Goal: Task Accomplishment & Management: Use online tool/utility

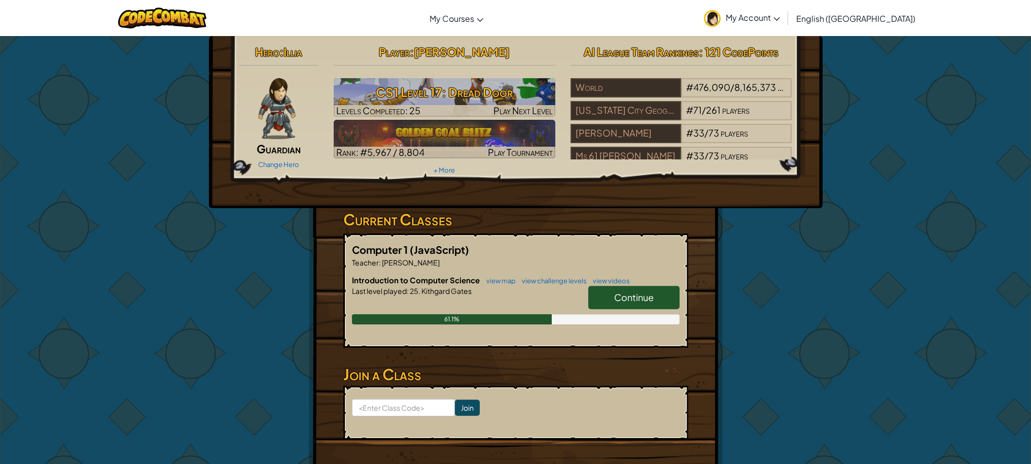
click at [629, 295] on span "Continue" at bounding box center [634, 297] width 40 height 12
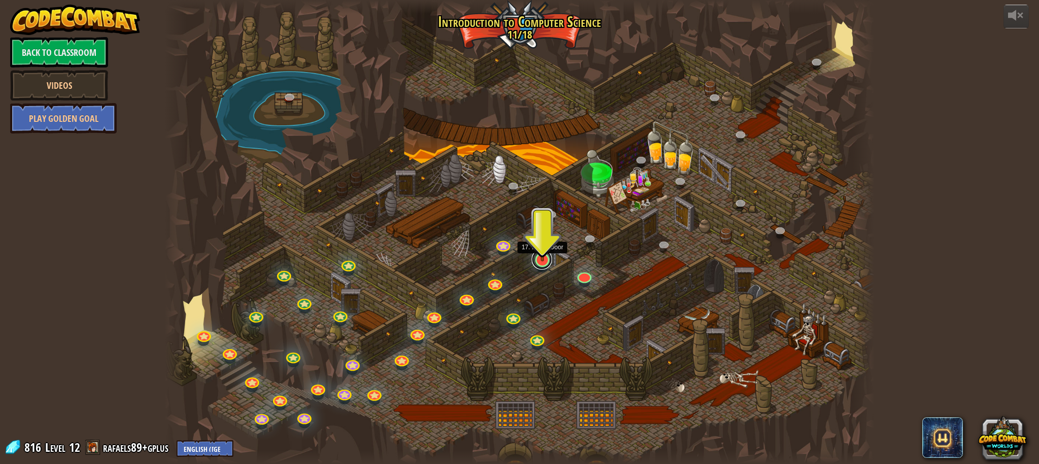
click at [540, 261] on link at bounding box center [542, 259] width 20 height 20
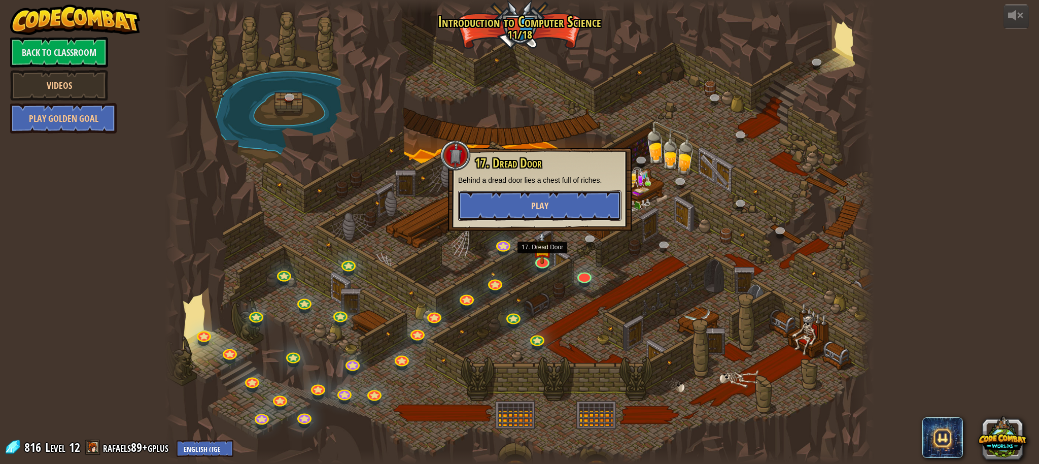
click at [552, 209] on button "Play" at bounding box center [539, 205] width 163 height 30
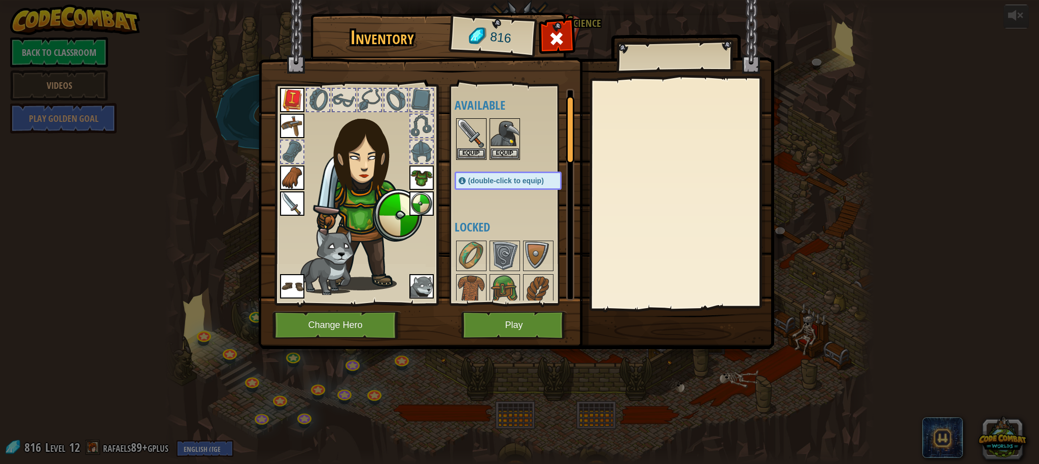
scroll to position [474, 0]
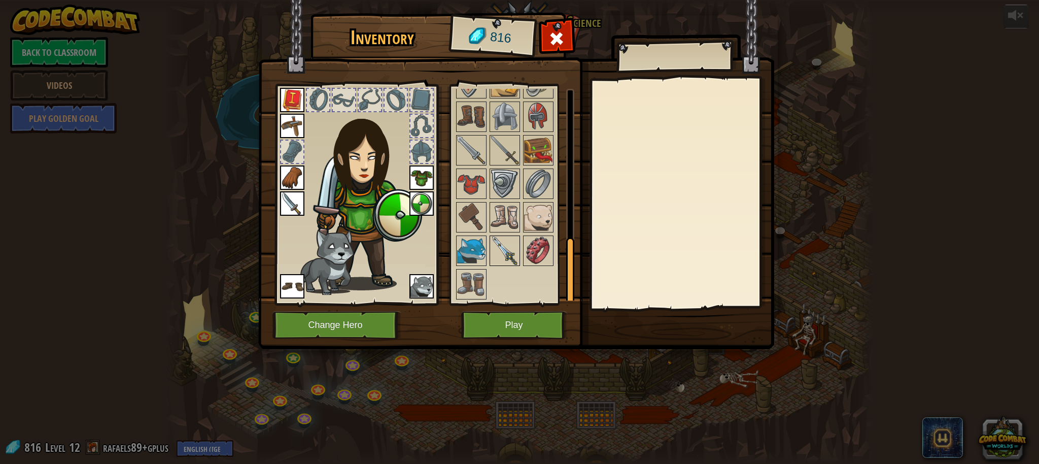
click at [514, 253] on img at bounding box center [504, 250] width 28 height 28
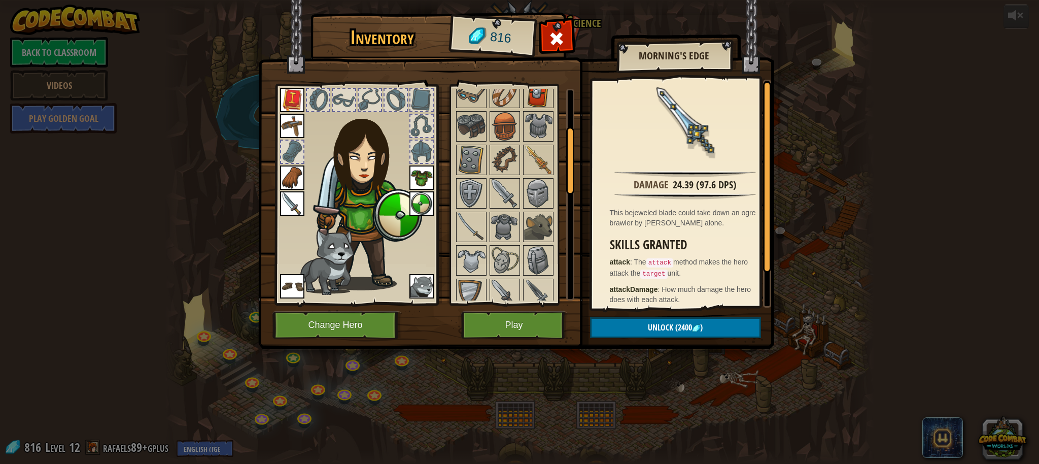
scroll to position [118, 0]
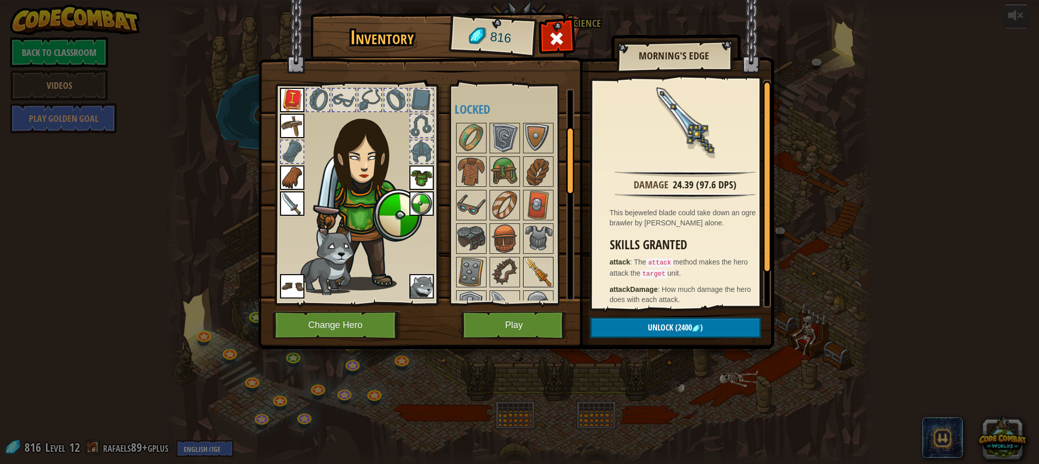
click at [541, 276] on img at bounding box center [538, 272] width 28 height 28
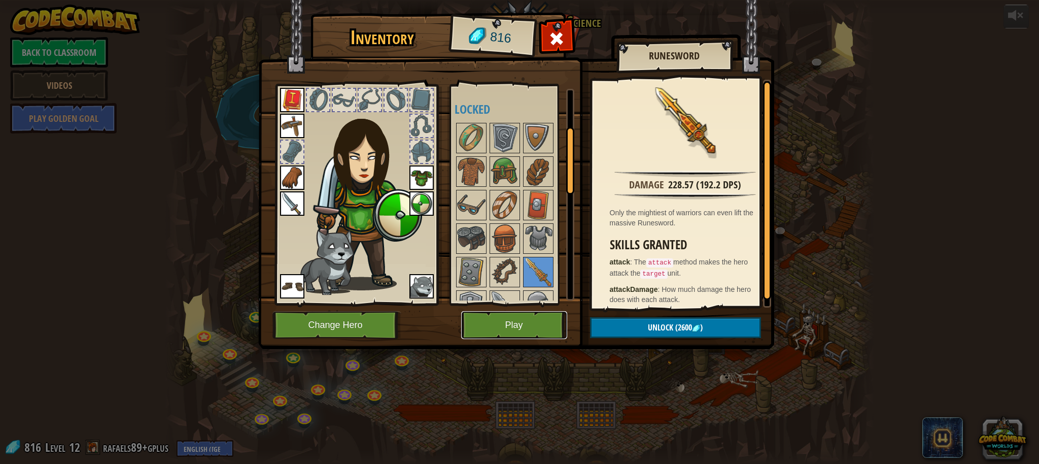
click at [518, 325] on button "Play" at bounding box center [514, 325] width 106 height 28
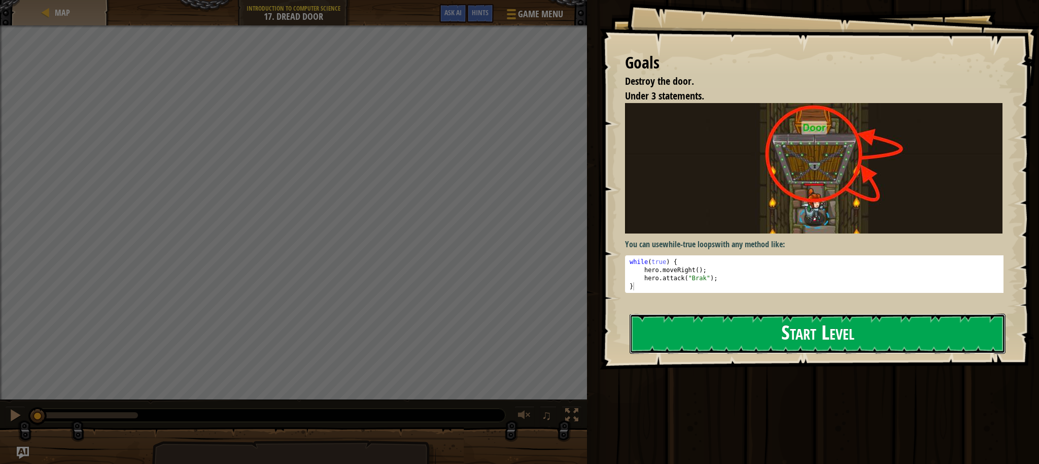
click at [673, 342] on button "Start Level" at bounding box center [817, 333] width 376 height 40
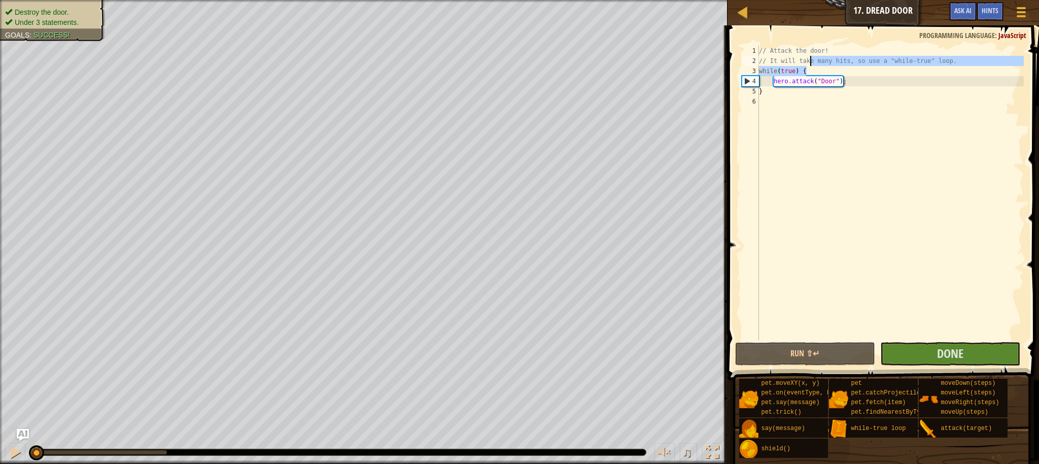
drag, startPoint x: 812, startPoint y: 67, endPoint x: 804, endPoint y: 61, distance: 10.1
click at [804, 61] on div "// Attack the door! // It will take many hits, so use a "while-true" loop. whil…" at bounding box center [890, 203] width 267 height 314
click at [804, 65] on div "// Attack the door! // It will take many hits, so use a "while-true" loop. whil…" at bounding box center [890, 203] width 267 height 314
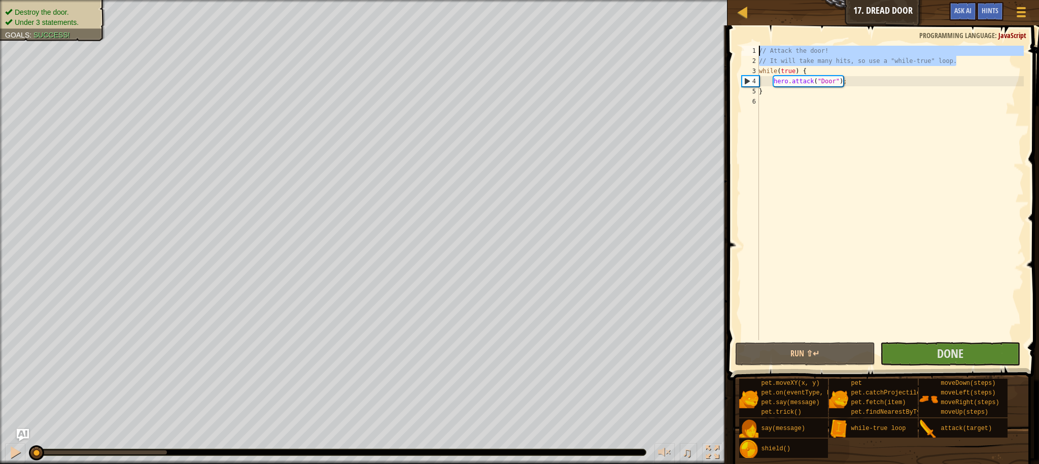
drag, startPoint x: 959, startPoint y: 63, endPoint x: 738, endPoint y: 55, distance: 221.8
click at [738, 55] on div "// It will take many hits, so use a "while-true" loop. 1 2 3 4 5 6 // Attack th…" at bounding box center [881, 222] width 314 height 384
type textarea "// Attack the door! // It will take many hits, so use a "while-true" loop."
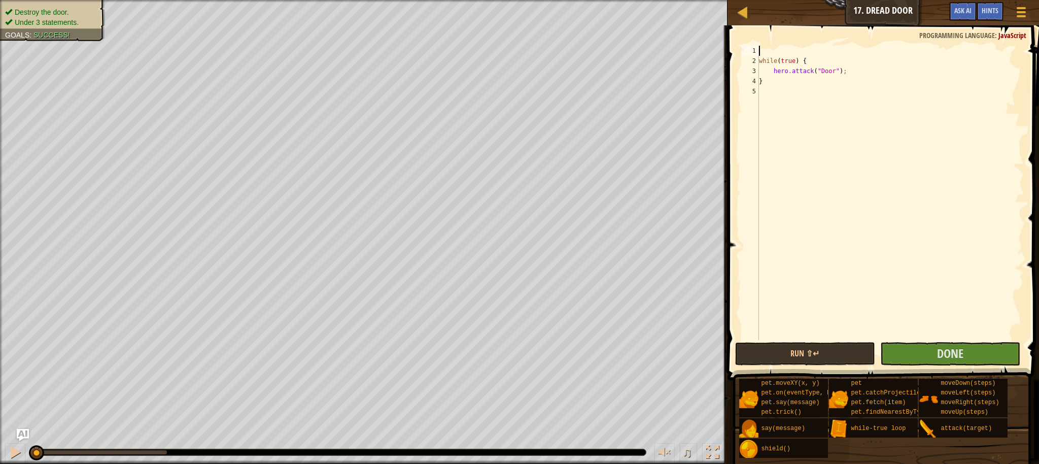
click at [760, 59] on div "while ( true ) { hero . attack ( "Door" ) ; }" at bounding box center [890, 203] width 267 height 314
type textarea "while(true) {"
click at [934, 350] on button "Done" at bounding box center [950, 353] width 140 height 23
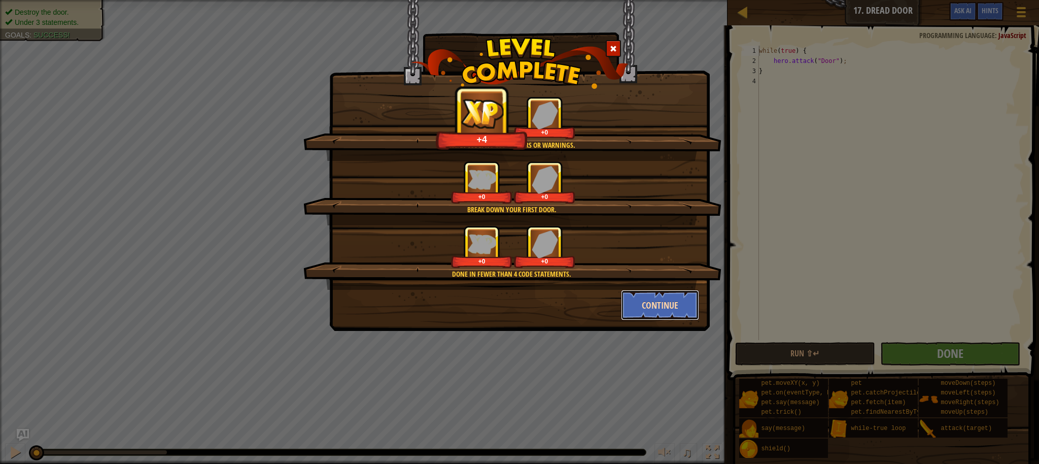
click at [649, 309] on button "Continue" at bounding box center [660, 305] width 79 height 30
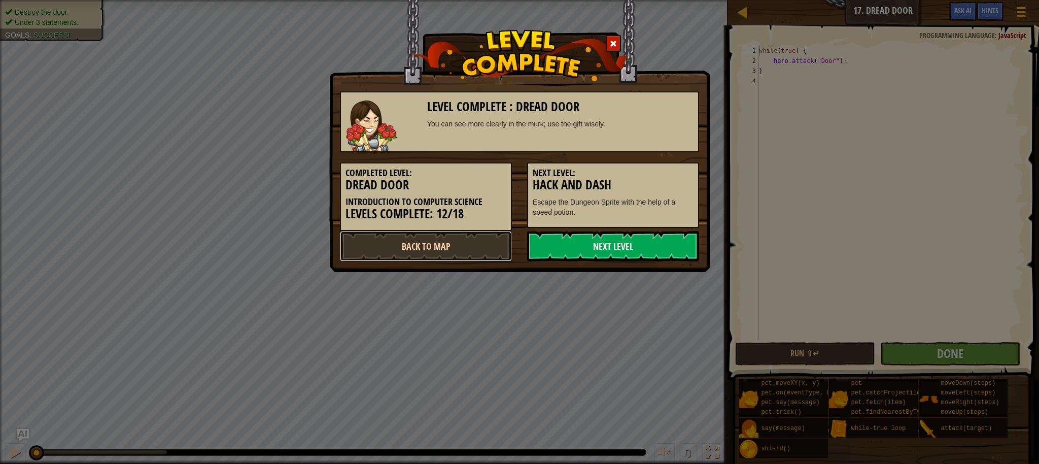
click at [472, 249] on link "Back to Map" at bounding box center [426, 246] width 172 height 30
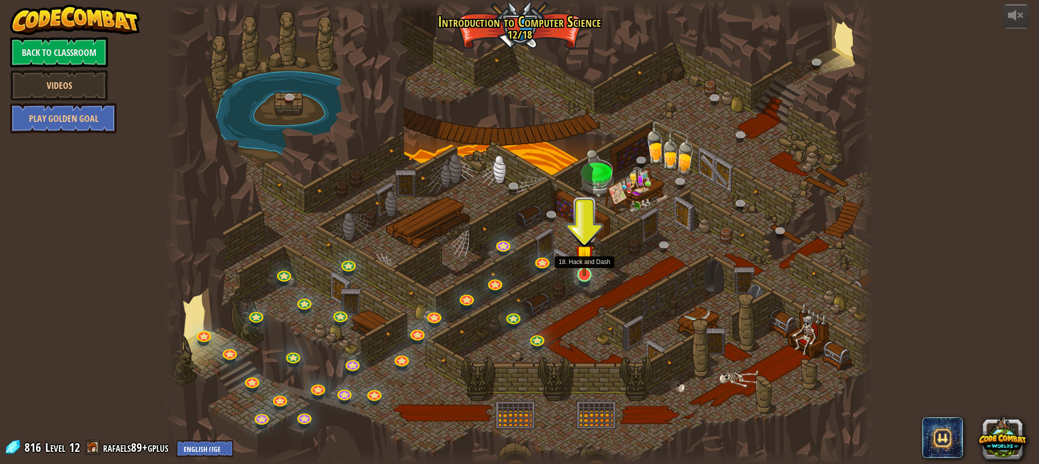
click at [584, 268] on img at bounding box center [584, 254] width 19 height 44
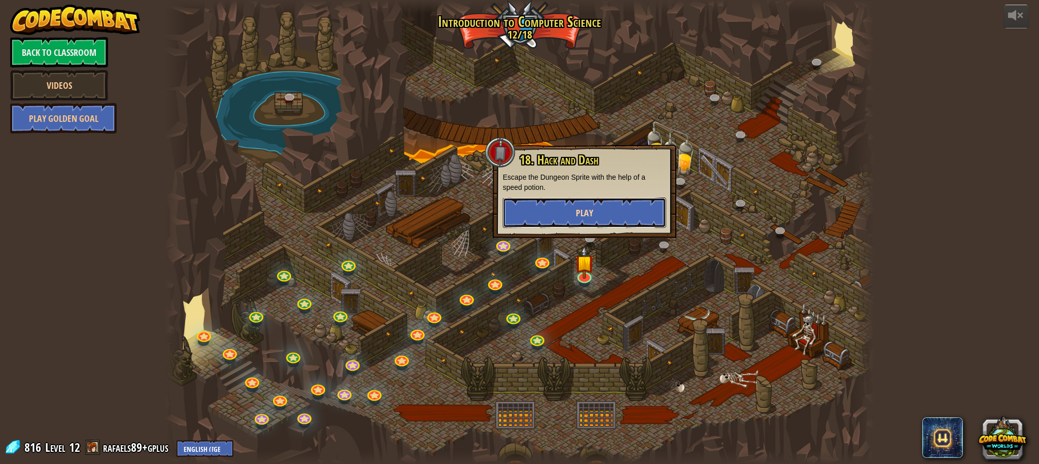
click at [575, 216] on button "Play" at bounding box center [584, 212] width 163 height 30
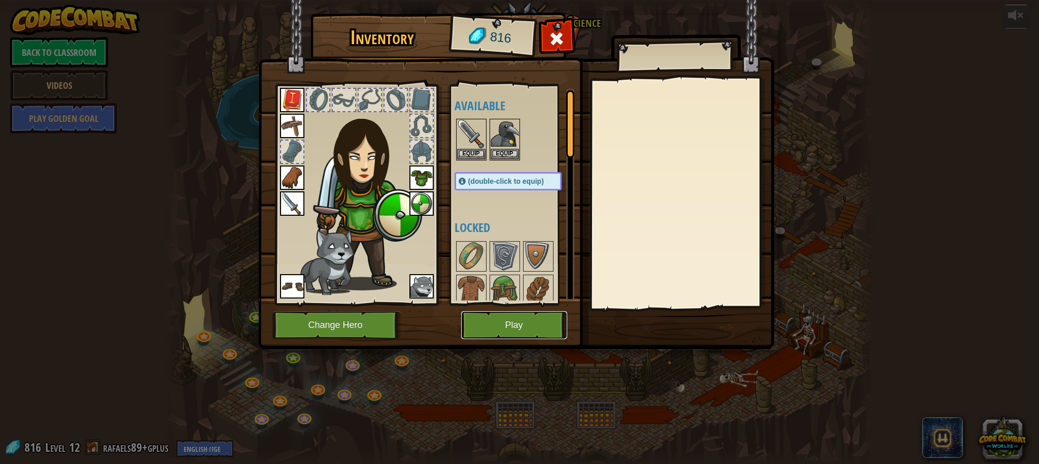
click at [540, 321] on button "Play" at bounding box center [514, 325] width 106 height 28
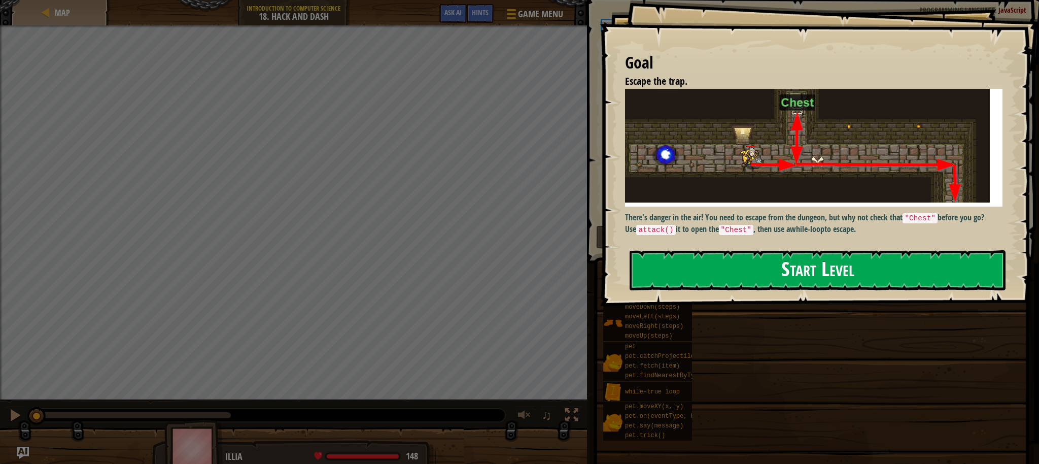
click at [705, 266] on button "Start Level" at bounding box center [817, 270] width 376 height 40
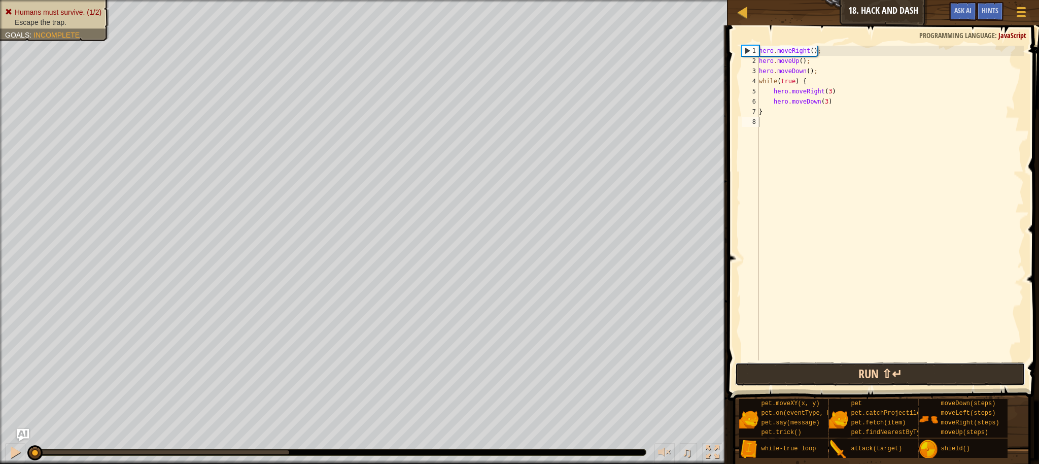
click at [850, 371] on button "Run ⇧↵" at bounding box center [880, 373] width 290 height 23
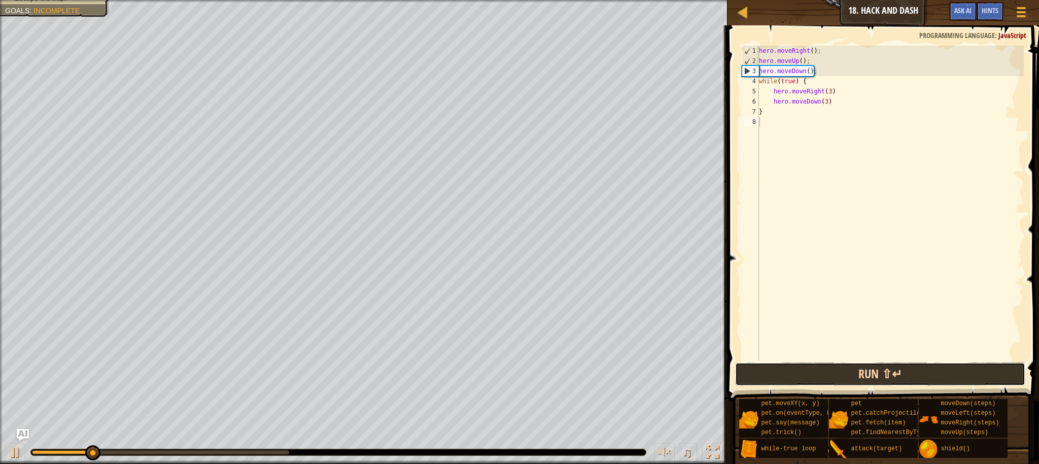
click at [879, 375] on button "Run ⇧↵" at bounding box center [880, 373] width 290 height 23
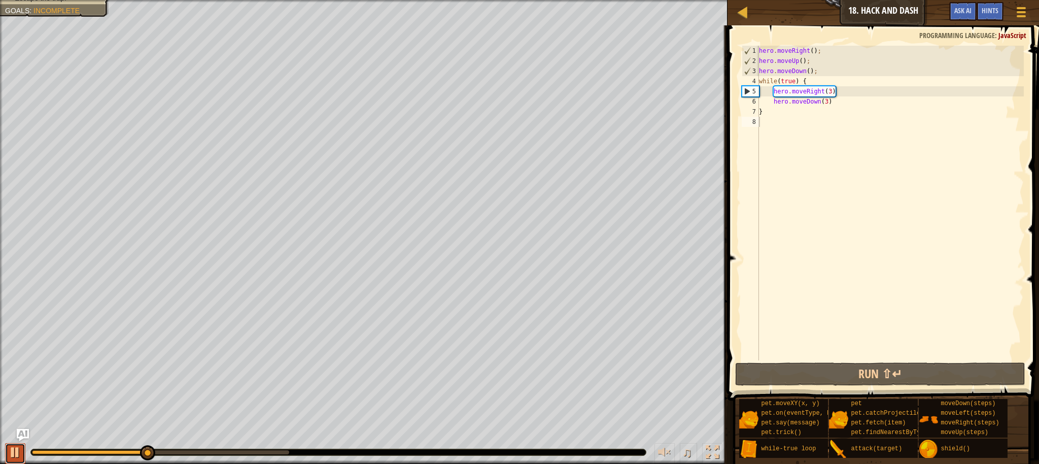
click at [13, 453] on div at bounding box center [15, 451] width 13 height 13
drag, startPoint x: 119, startPoint y: 447, endPoint x: 60, endPoint y: 455, distance: 58.8
click at [60, 455] on div "♫" at bounding box center [363, 449] width 727 height 30
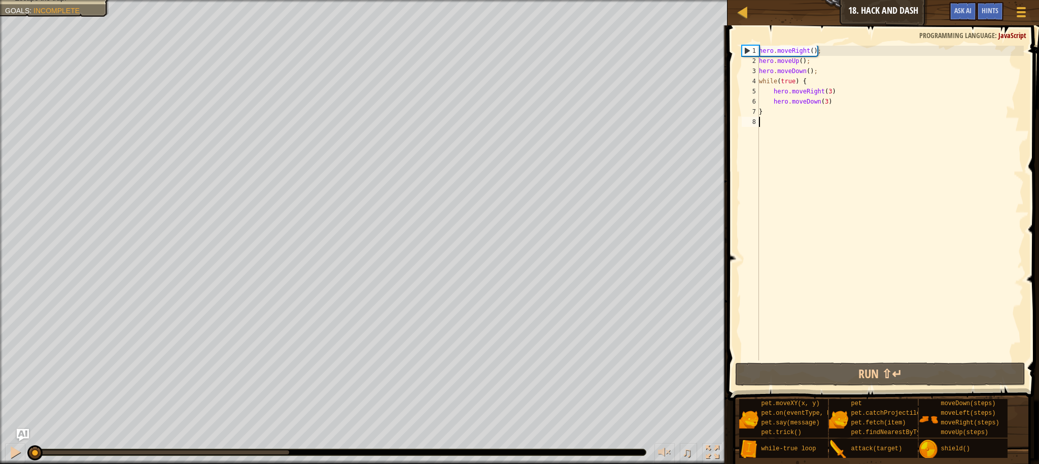
drag, startPoint x: 142, startPoint y: 452, endPoint x: 0, endPoint y: 449, distance: 141.6
click at [0, 449] on div "♫" at bounding box center [363, 449] width 727 height 30
click at [759, 81] on div "hero . moveRight ( ) ; hero . moveUp ( ) ; hero . moveDown ( ) ; while ( true )…" at bounding box center [890, 213] width 267 height 335
type textarea "while(true) {"
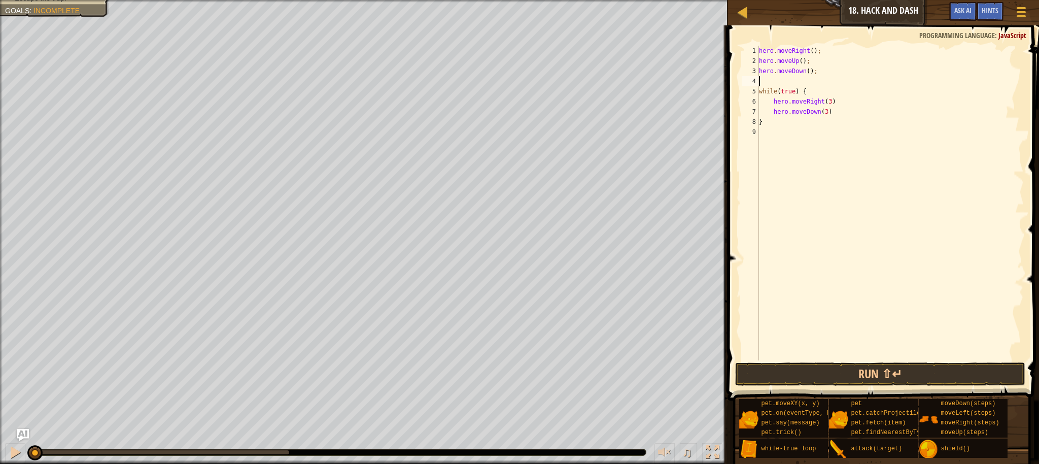
click at [767, 82] on div "hero . moveRight ( ) ; hero . moveUp ( ) ; hero . moveDown ( ) ; while ( true )…" at bounding box center [890, 213] width 267 height 335
click at [832, 366] on button "Run ⇧↵" at bounding box center [880, 373] width 290 height 23
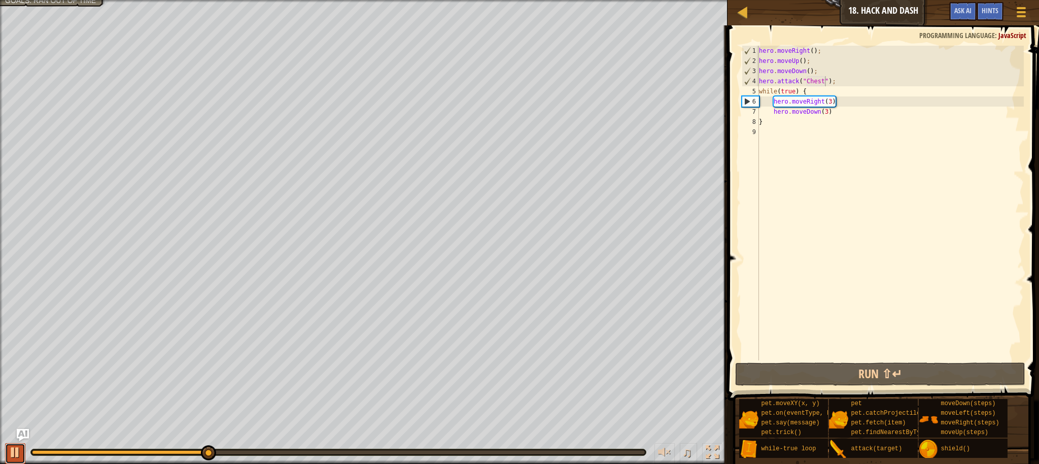
click at [15, 448] on div at bounding box center [15, 451] width 13 height 13
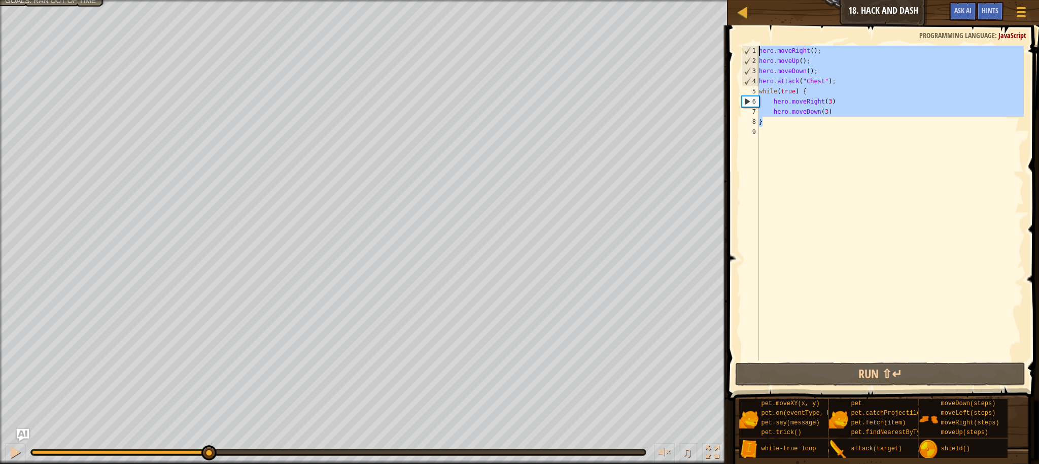
drag, startPoint x: 845, startPoint y: 118, endPoint x: 732, endPoint y: 42, distance: 135.9
click at [732, 42] on div "hero.attack("Chest"); 1 2 3 4 5 6 7 8 9 hero . moveRight ( ) ; hero . moveUp ( …" at bounding box center [881, 232] width 314 height 405
click at [762, 73] on div "hero . moveRight ( ) ; hero . moveUp ( ) ; hero . moveDown ( ) ; hero . attack …" at bounding box center [890, 213] width 267 height 335
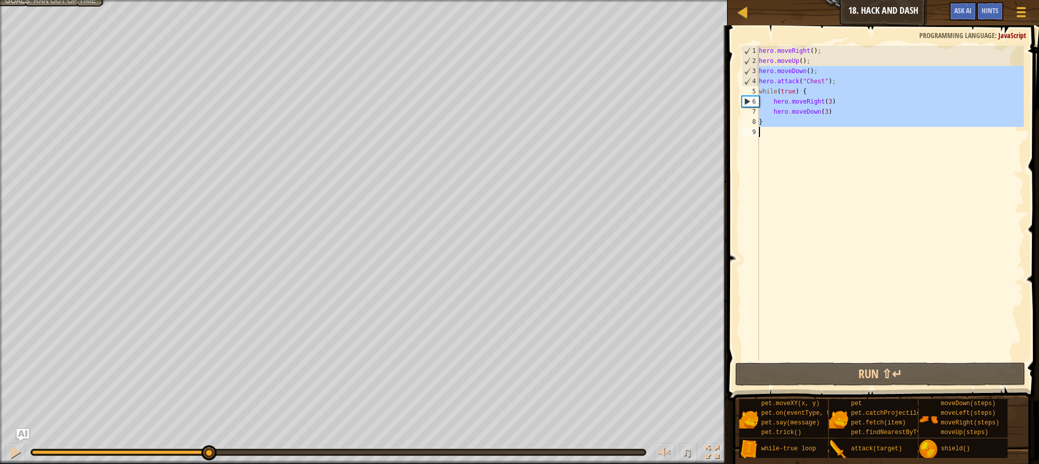
drag, startPoint x: 760, startPoint y: 71, endPoint x: 831, endPoint y: 153, distance: 108.6
click at [831, 153] on div "hero . moveRight ( ) ; hero . moveUp ( ) ; hero . moveDown ( ) ; hero . attack …" at bounding box center [890, 213] width 267 height 335
type textarea "}"
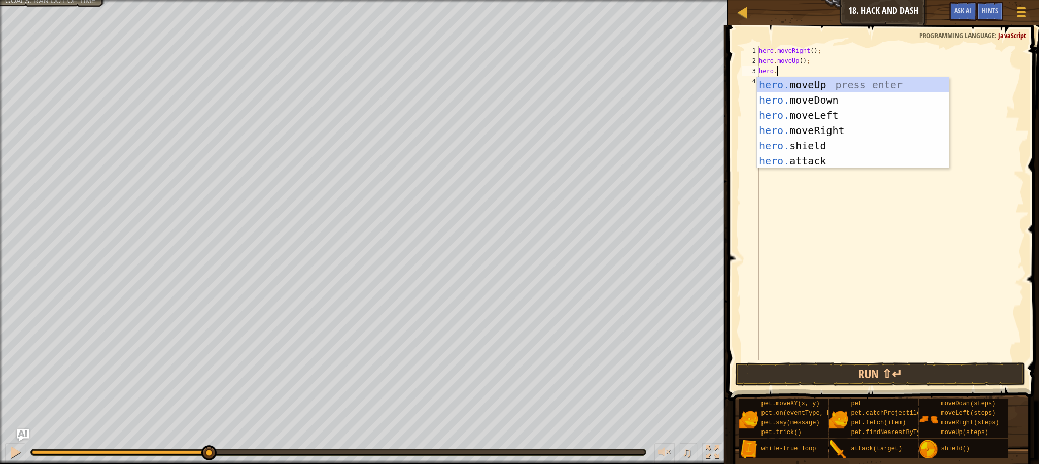
scroll to position [5, 1]
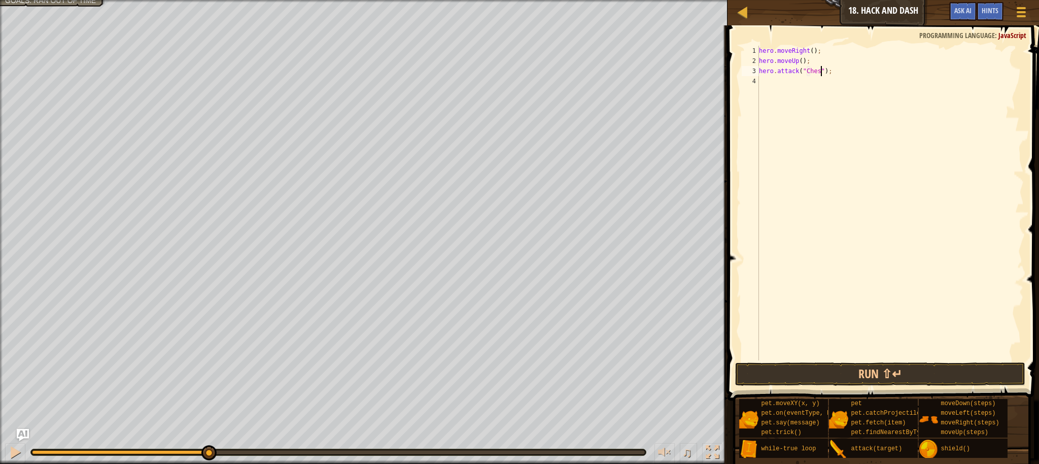
type textarea "hero.attack("Chest");"
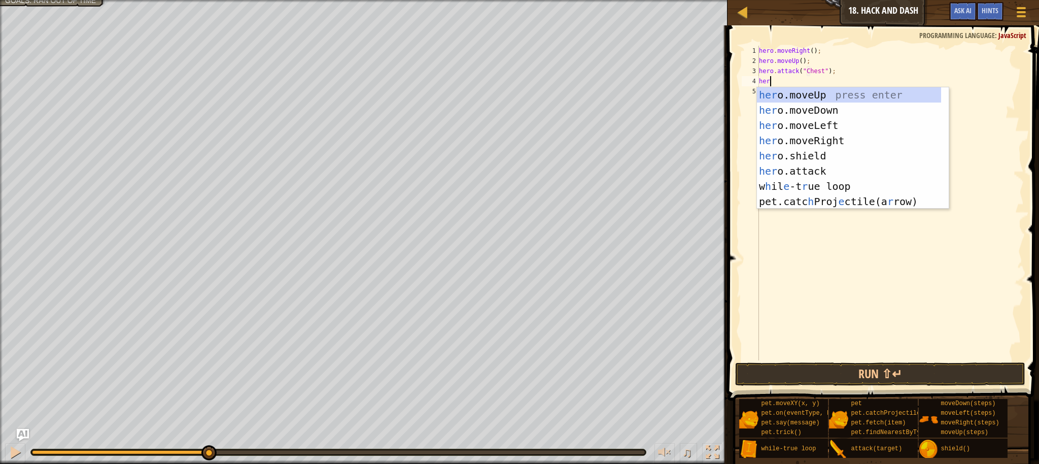
scroll to position [5, 1]
type textarea "herod"
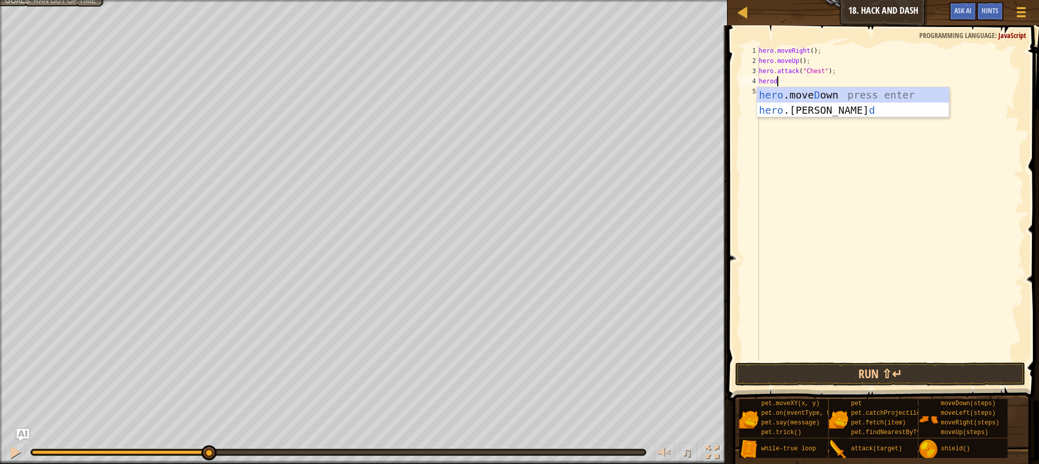
scroll to position [5, 0]
type textarea "l"
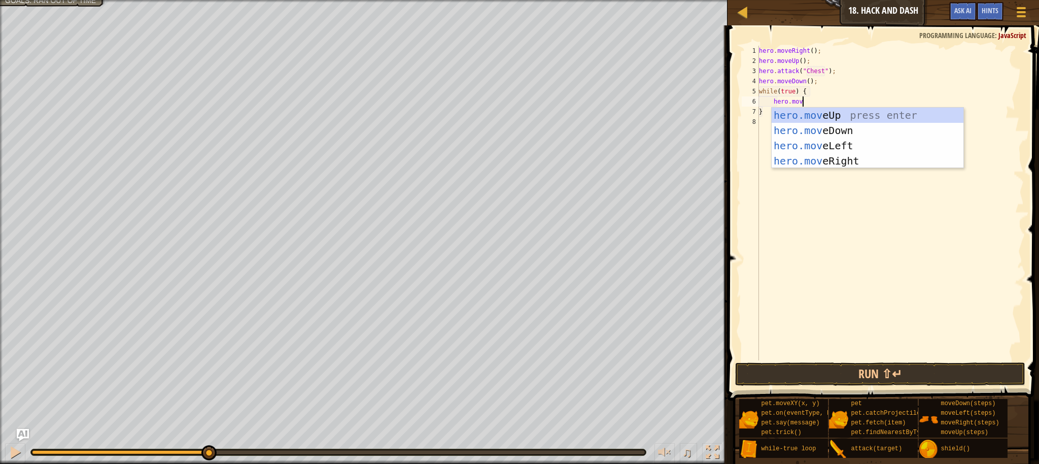
type textarea "hero.mover"
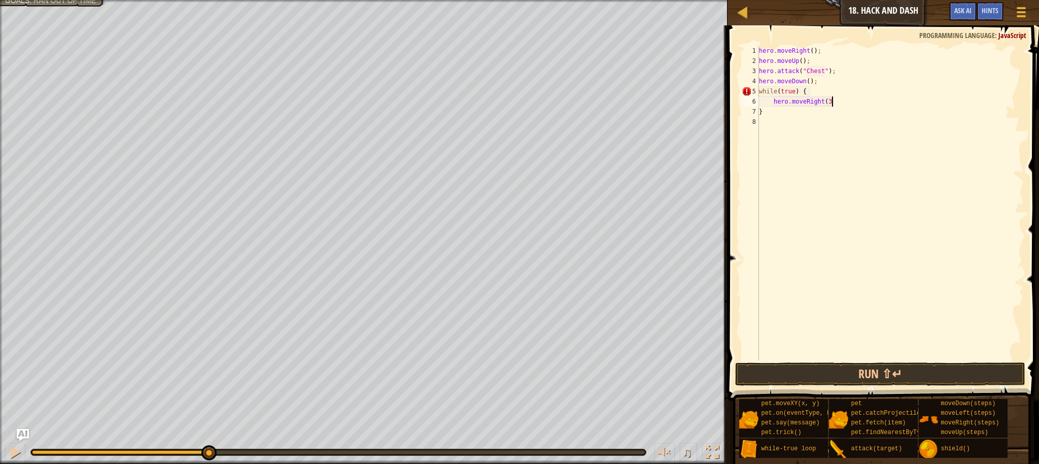
type textarea "hero.moveRight(3)"
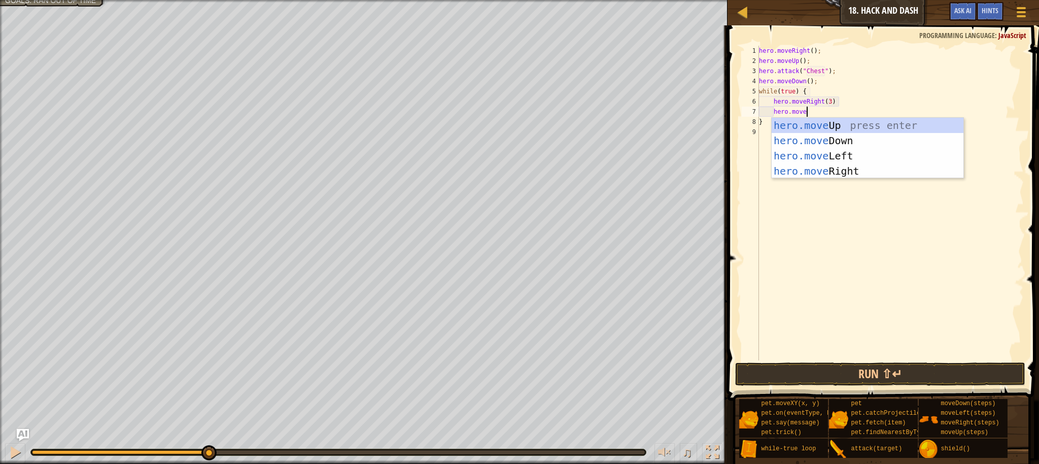
type textarea "hero.moved"
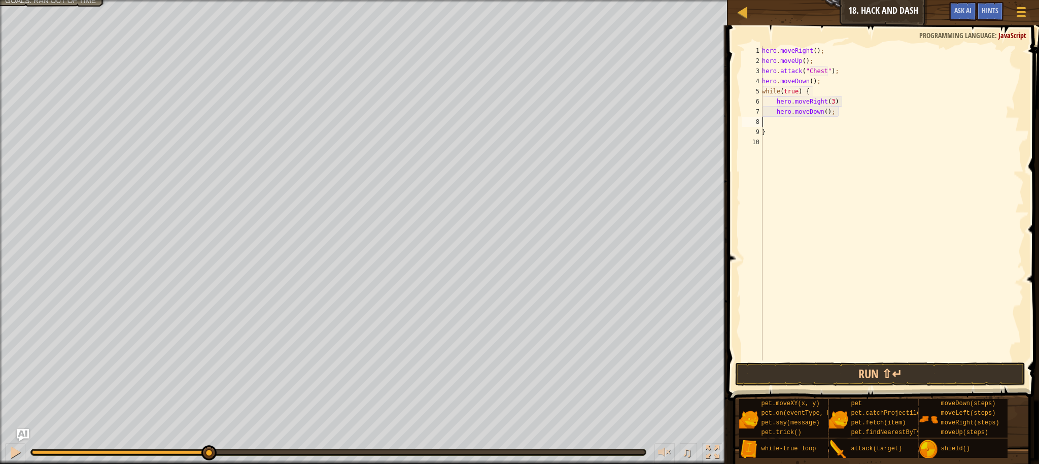
scroll to position [5, 0]
type textarea "hero.moveDown(3)"
click at [880, 370] on button "Run ⇧↵" at bounding box center [880, 373] width 290 height 23
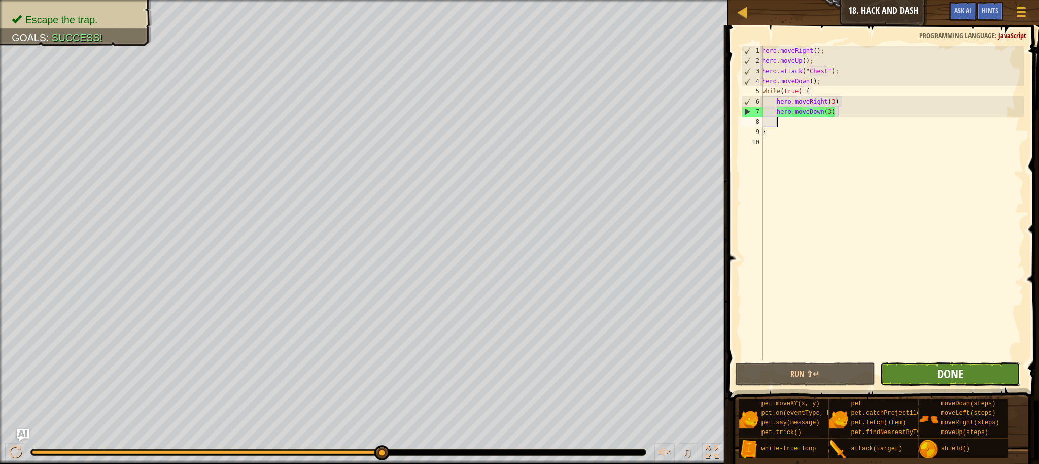
click at [937, 366] on span "Done" at bounding box center [950, 373] width 26 height 16
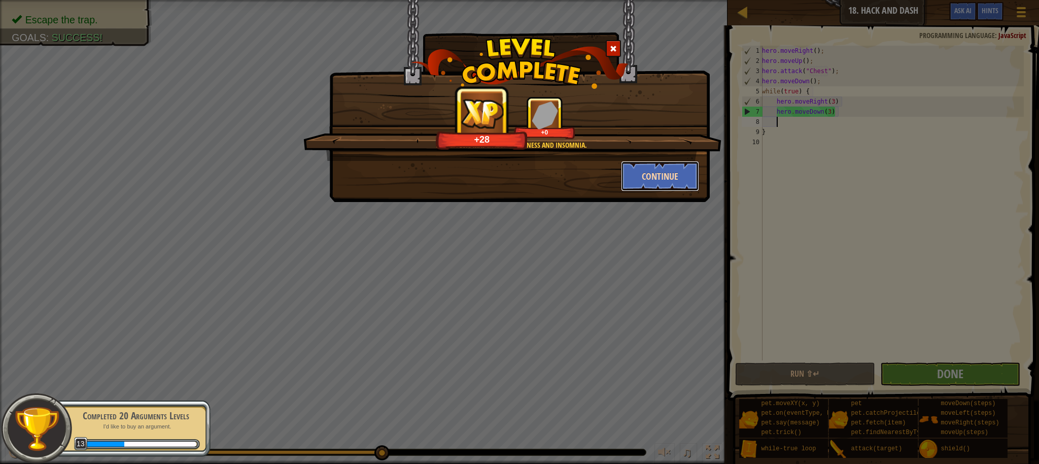
click at [653, 179] on button "Continue" at bounding box center [660, 176] width 79 height 30
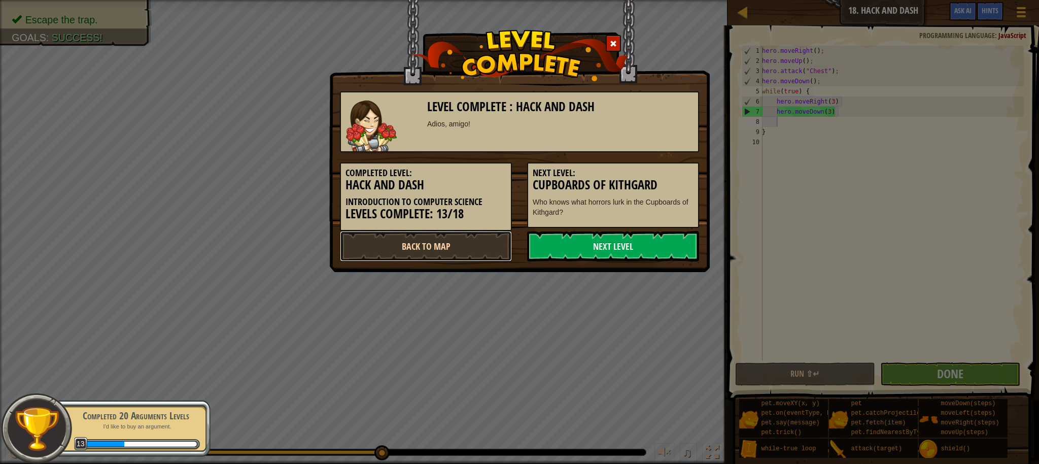
click at [459, 242] on link "Back to Map" at bounding box center [426, 246] width 172 height 30
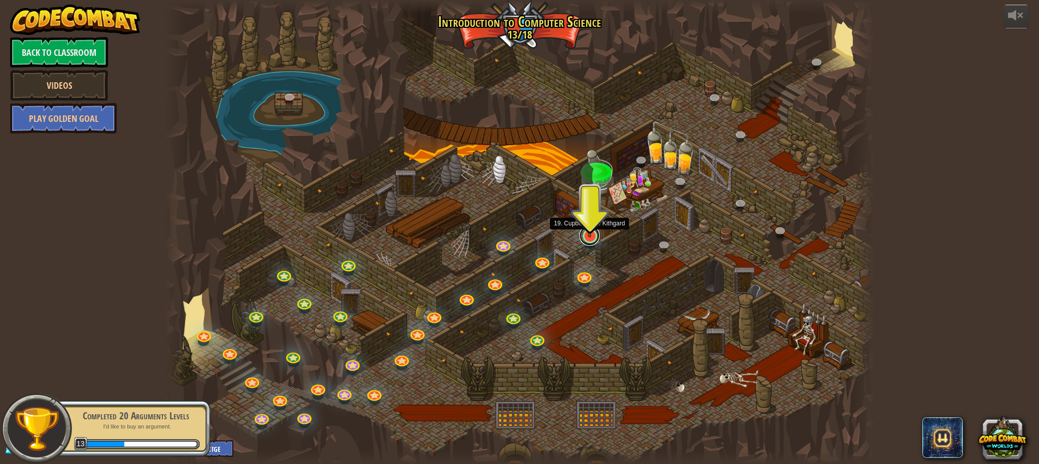
click at [590, 237] on link at bounding box center [589, 235] width 20 height 20
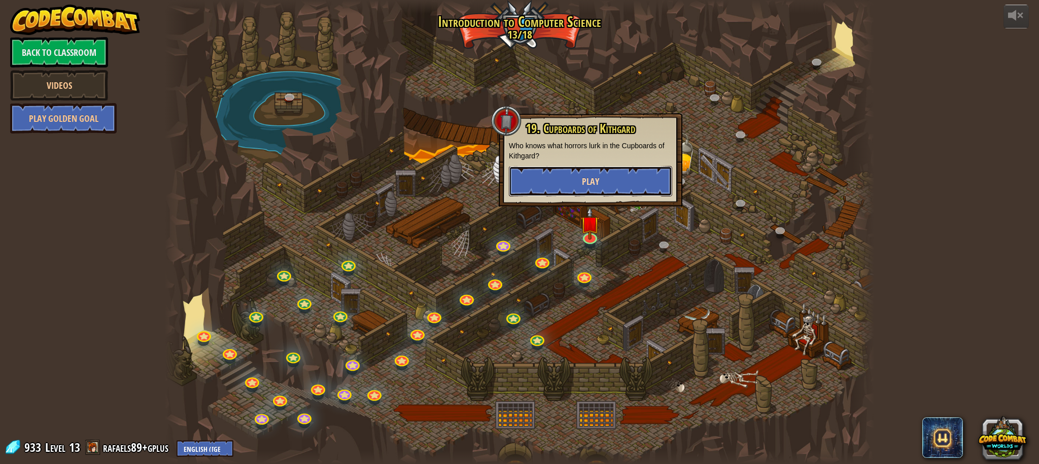
click at [602, 181] on button "Play" at bounding box center [590, 181] width 163 height 30
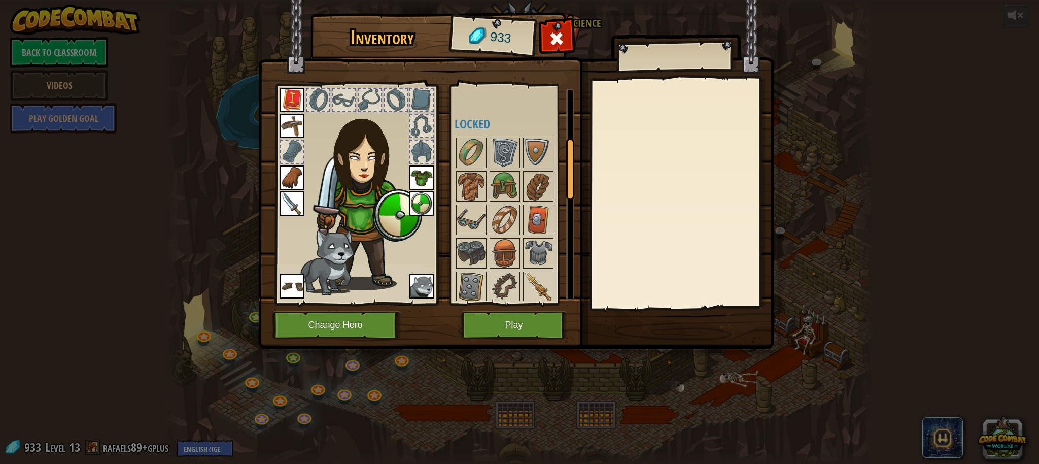
scroll to position [541, 0]
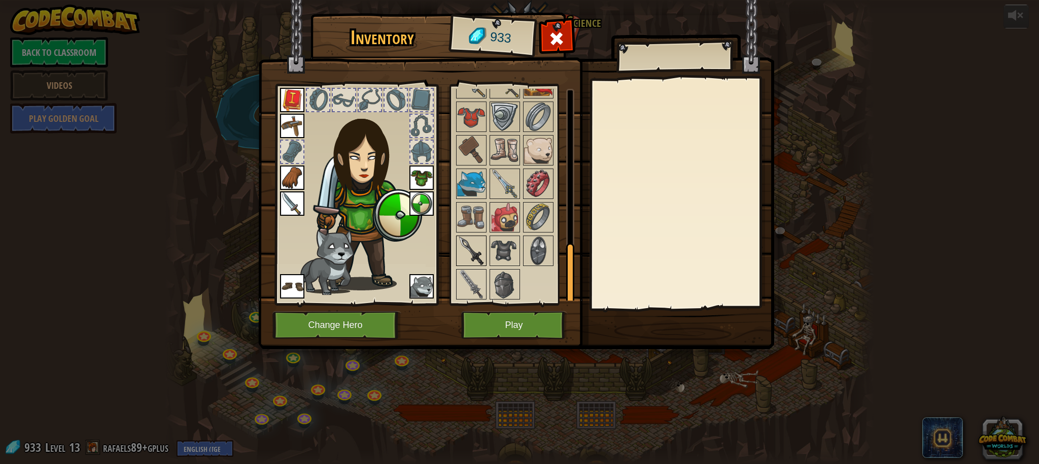
click at [477, 242] on img at bounding box center [471, 250] width 28 height 28
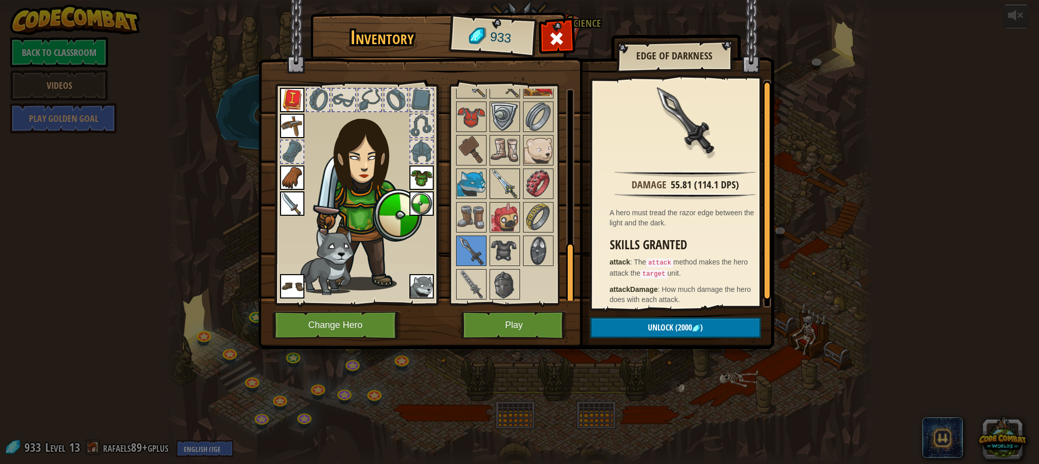
click at [507, 184] on img at bounding box center [504, 183] width 28 height 28
click at [472, 250] on img at bounding box center [471, 250] width 28 height 28
click at [505, 180] on img at bounding box center [504, 183] width 28 height 28
click at [481, 242] on img at bounding box center [471, 250] width 28 height 28
click at [480, 275] on img at bounding box center [471, 284] width 28 height 28
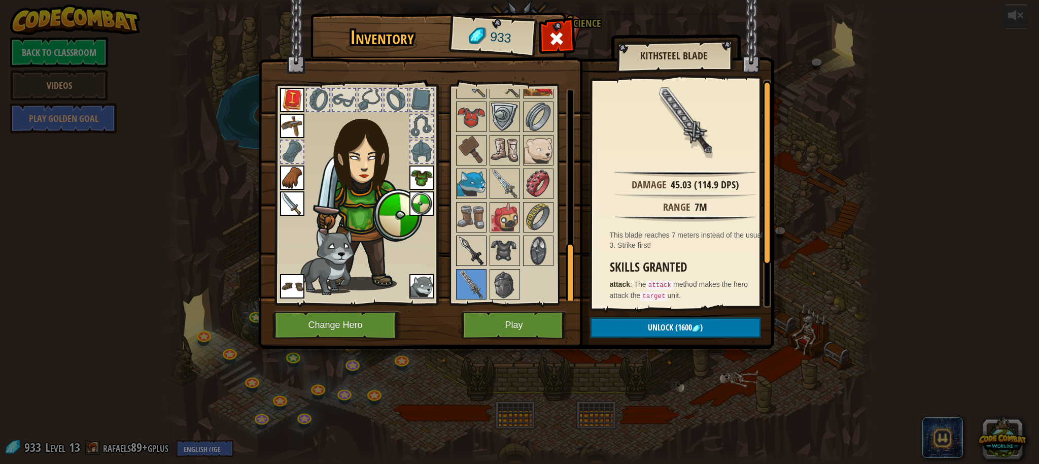
click at [473, 249] on img at bounding box center [471, 250] width 28 height 28
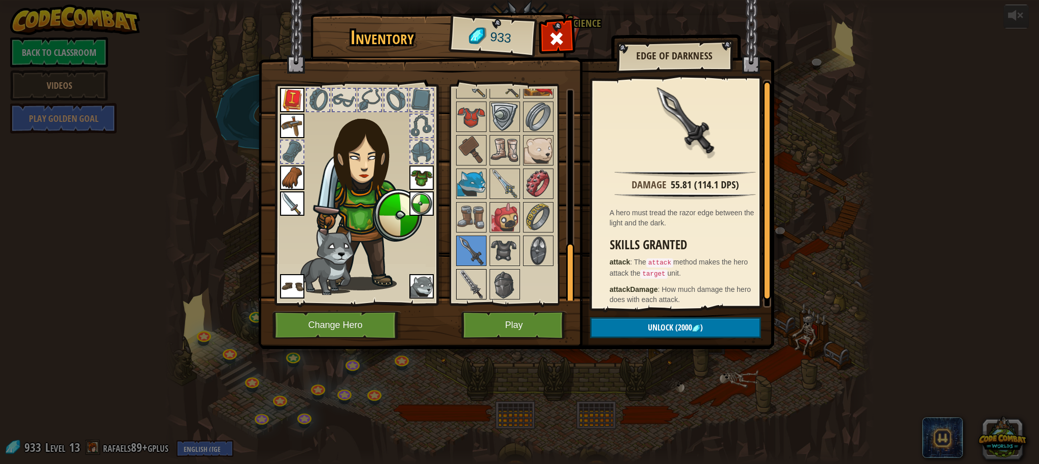
click at [476, 279] on img at bounding box center [471, 284] width 28 height 28
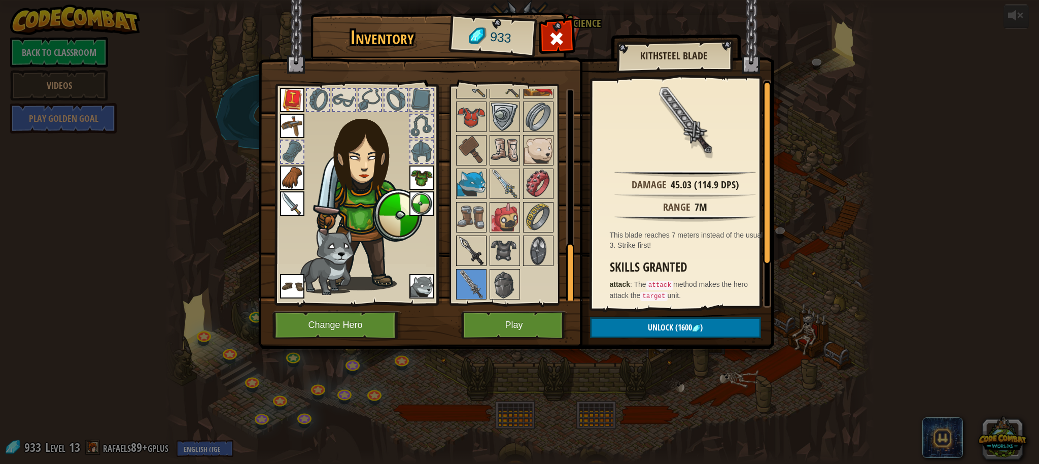
click at [473, 250] on img at bounding box center [471, 250] width 28 height 28
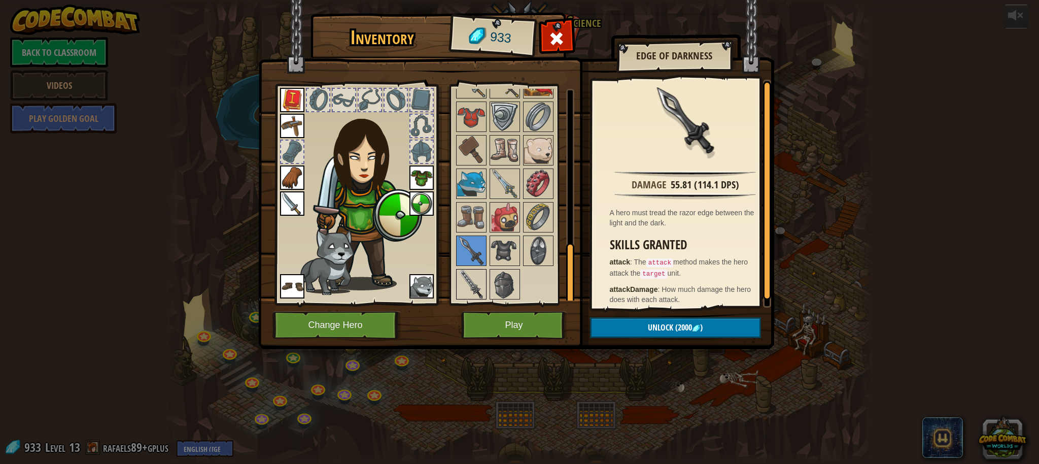
click at [475, 276] on img at bounding box center [471, 284] width 28 height 28
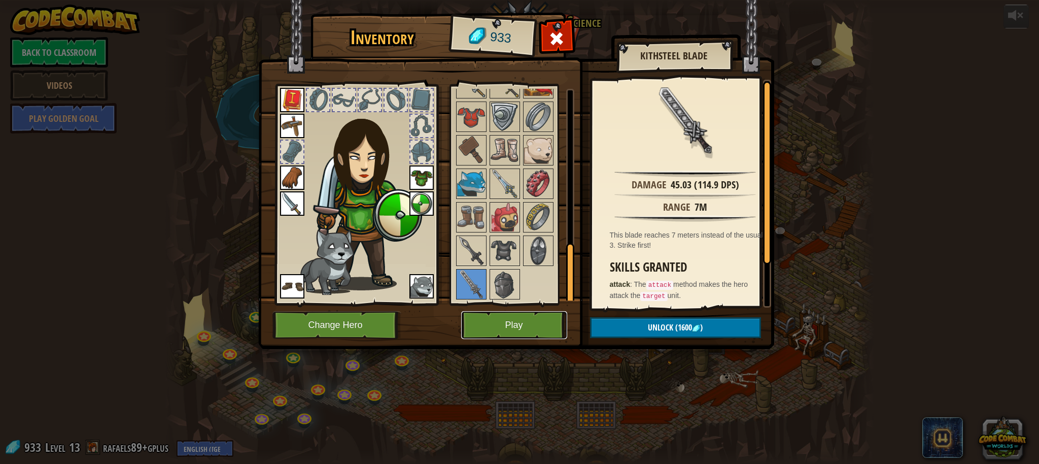
click at [528, 323] on button "Play" at bounding box center [514, 325] width 106 height 28
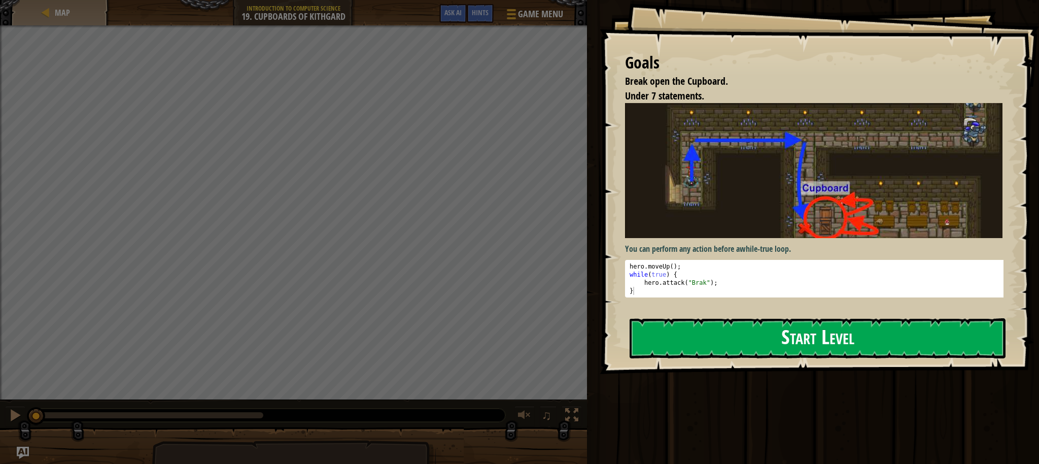
click at [690, 334] on button "Start Level" at bounding box center [817, 338] width 376 height 40
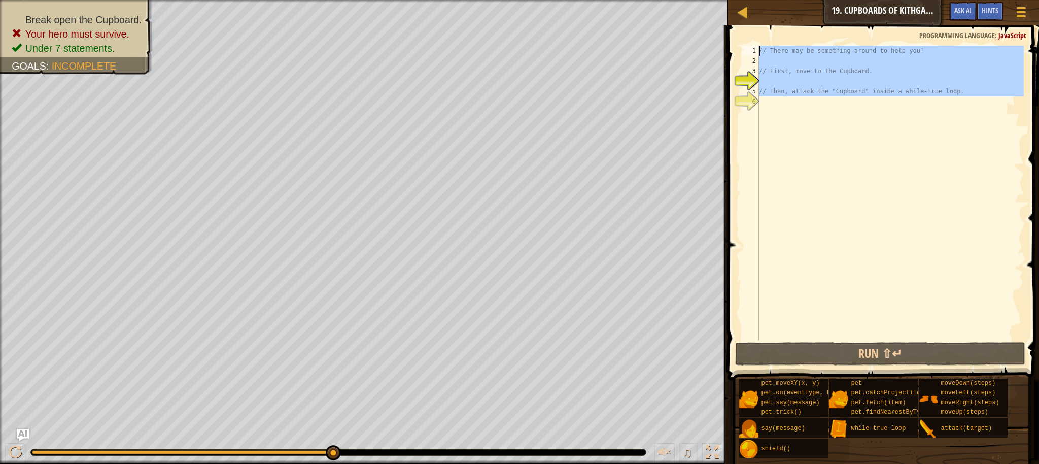
drag, startPoint x: 970, startPoint y: 99, endPoint x: 747, endPoint y: 45, distance: 229.8
click at [746, 44] on div "1 2 3 4 5 6 // There may be something around to help you! // First, move to the…" at bounding box center [881, 222] width 314 height 384
type textarea "// There may be something around to help you!"
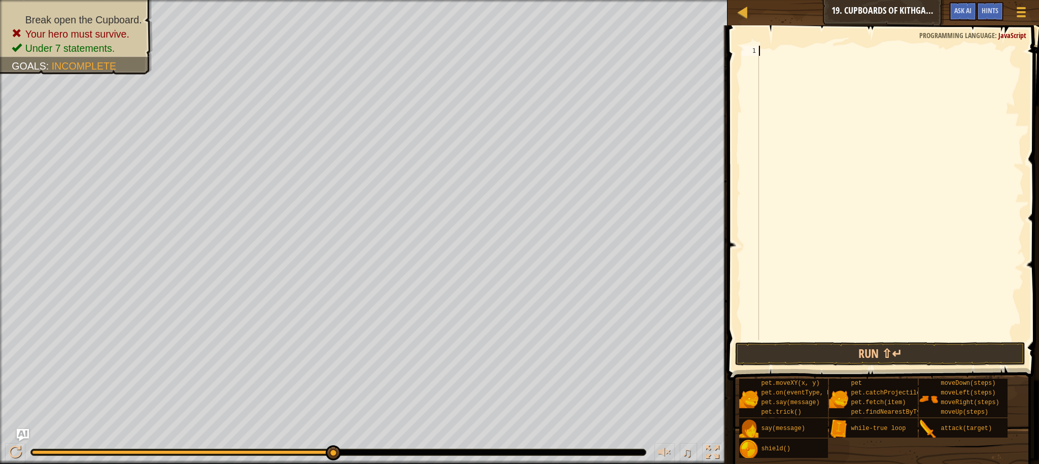
type textarea "h"
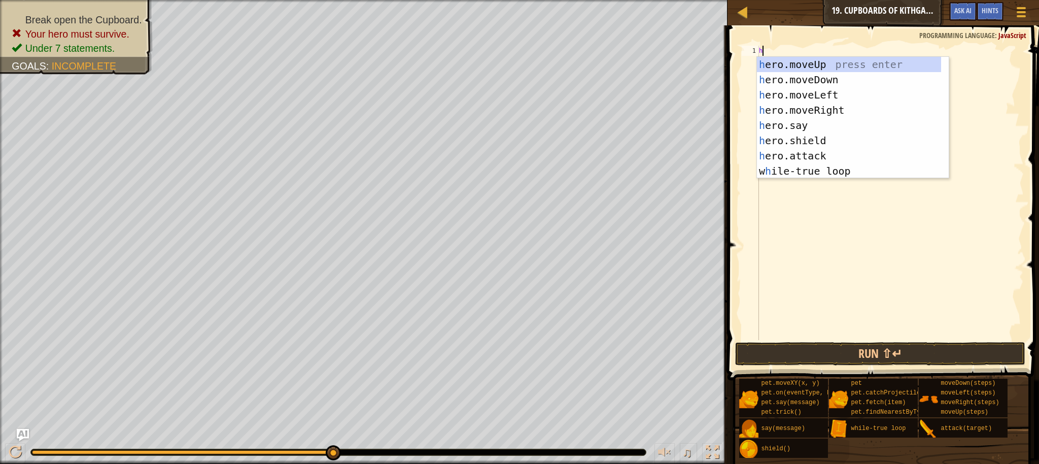
scroll to position [5, 0]
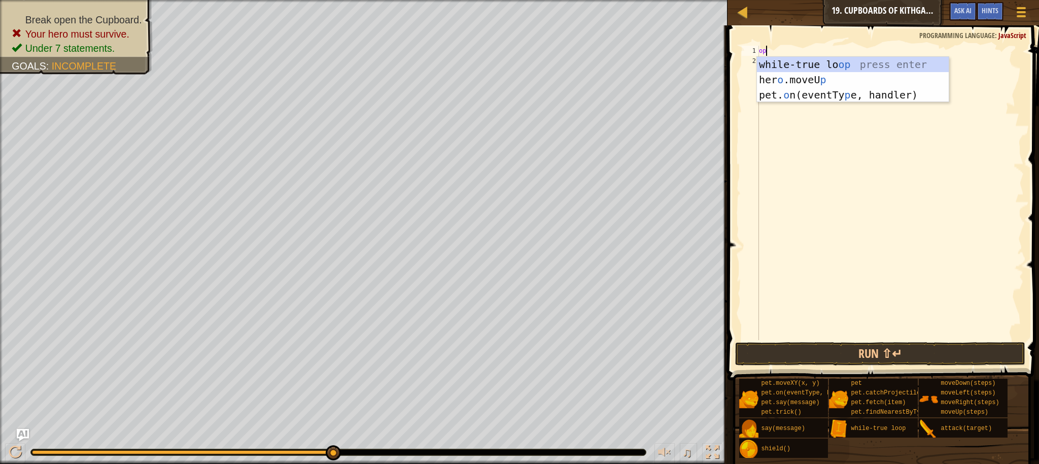
type textarea "o"
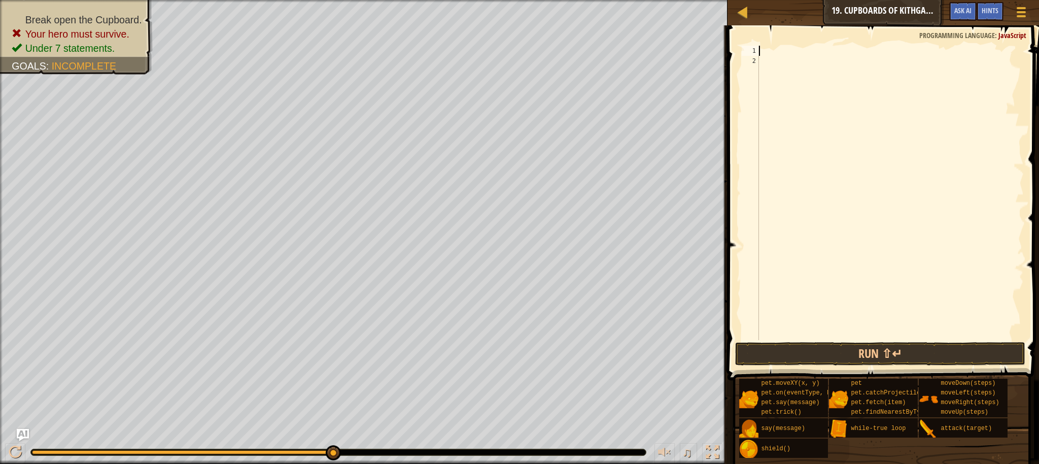
type textarea "p"
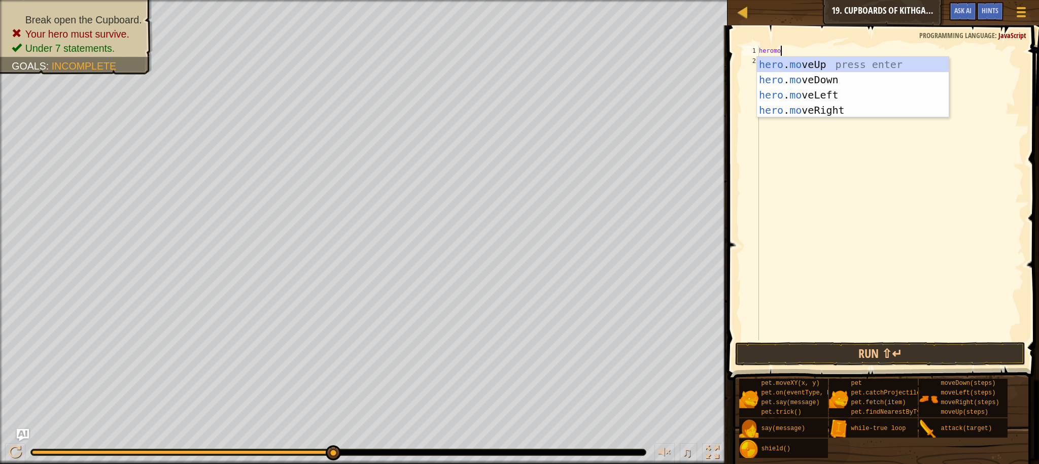
scroll to position [5, 2]
type textarea "heromove"
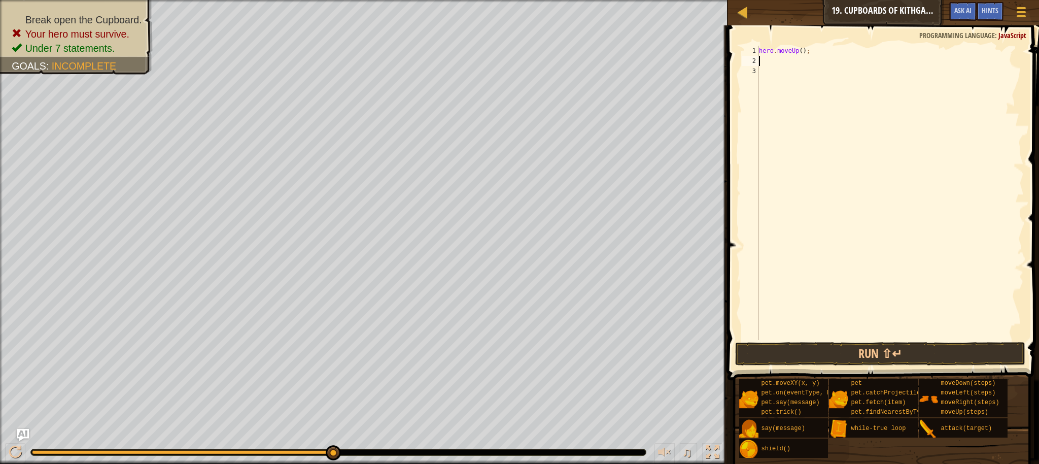
scroll to position [5, 0]
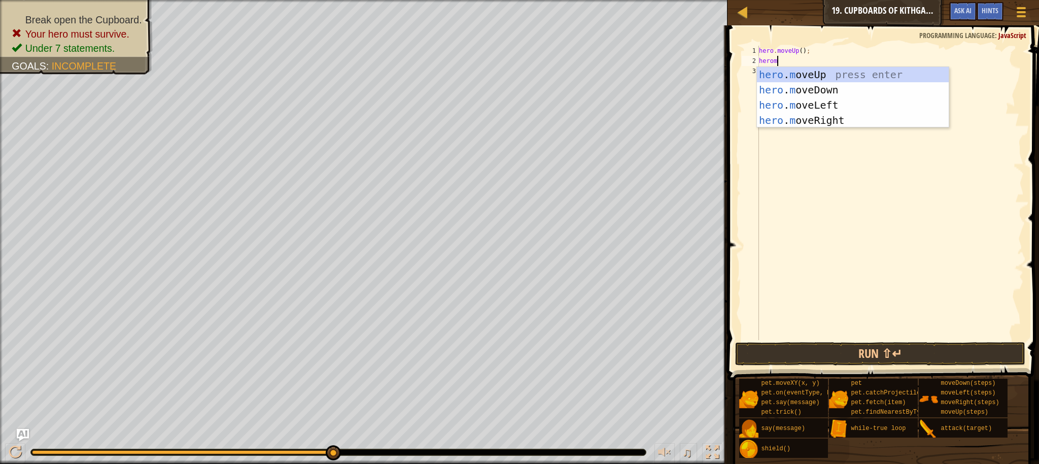
type textarea "heromr"
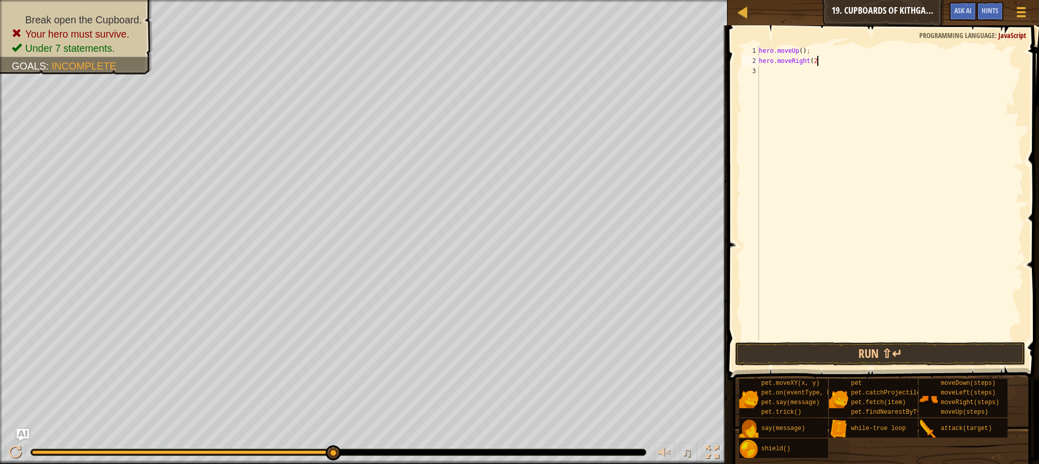
type textarea "hero.moveRight(2)"
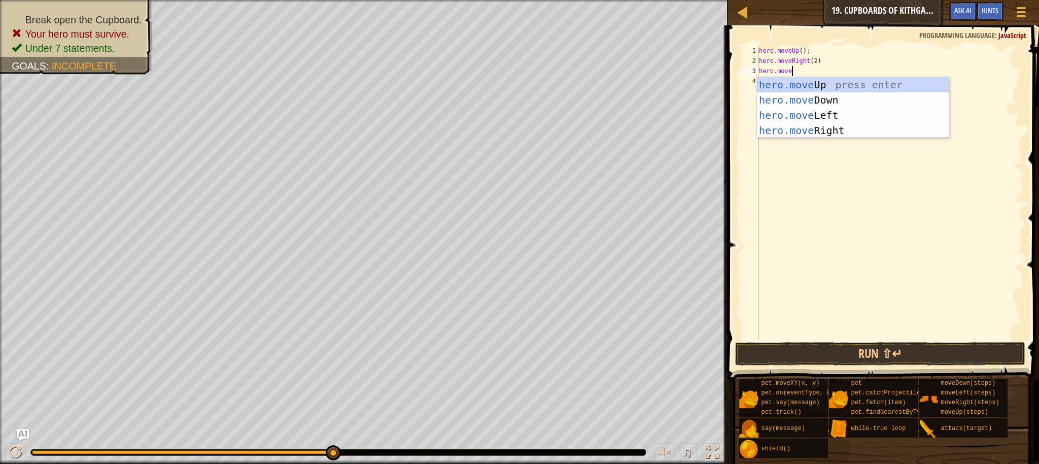
type textarea "hero.moved"
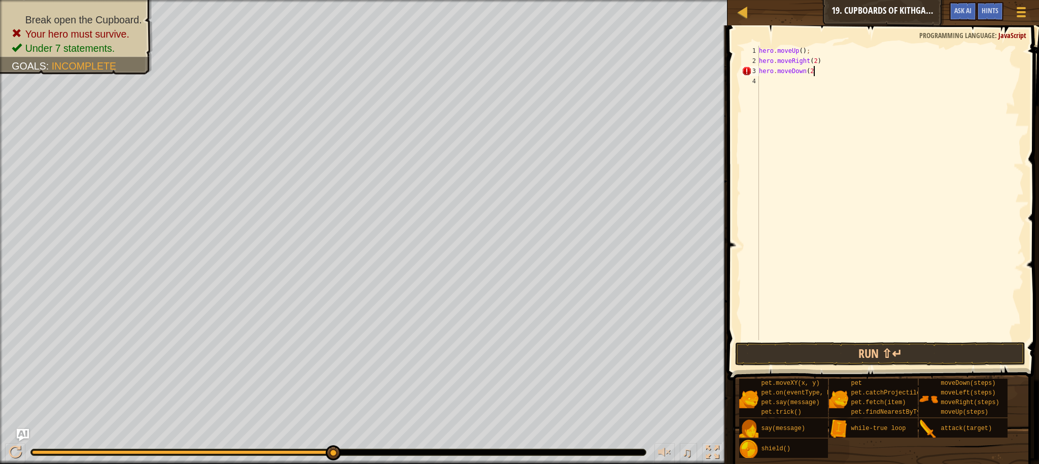
type textarea "hero.moveDown(2)"
type textarea "w"
type textarea "hero.attack("Cupboard");"
click at [794, 348] on button "Run ⇧↵" at bounding box center [880, 353] width 290 height 23
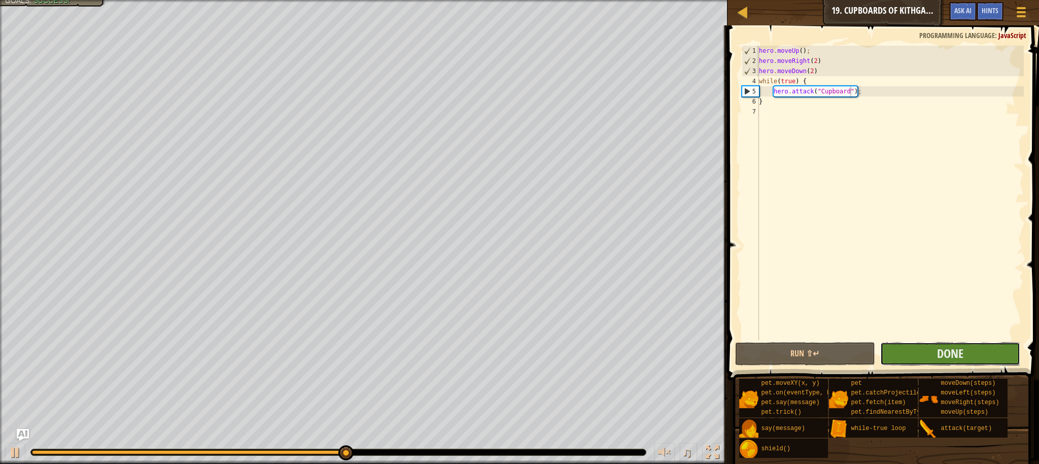
click at [924, 355] on button "Done" at bounding box center [950, 353] width 140 height 23
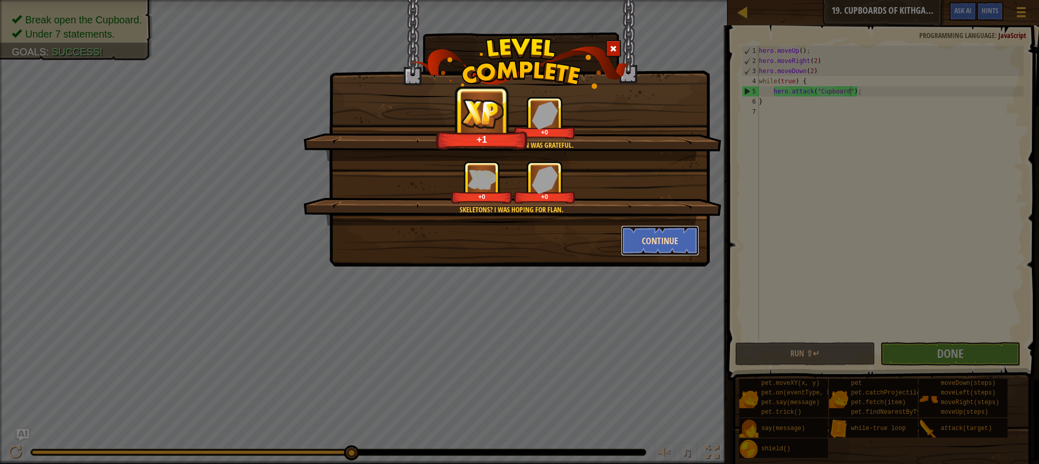
click at [660, 239] on button "Continue" at bounding box center [660, 240] width 79 height 30
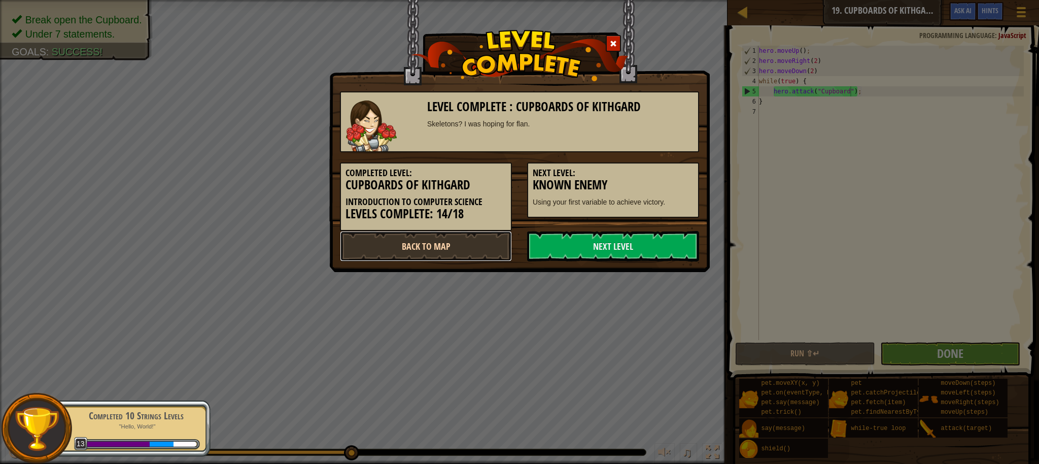
click at [463, 245] on link "Back to Map" at bounding box center [426, 246] width 172 height 30
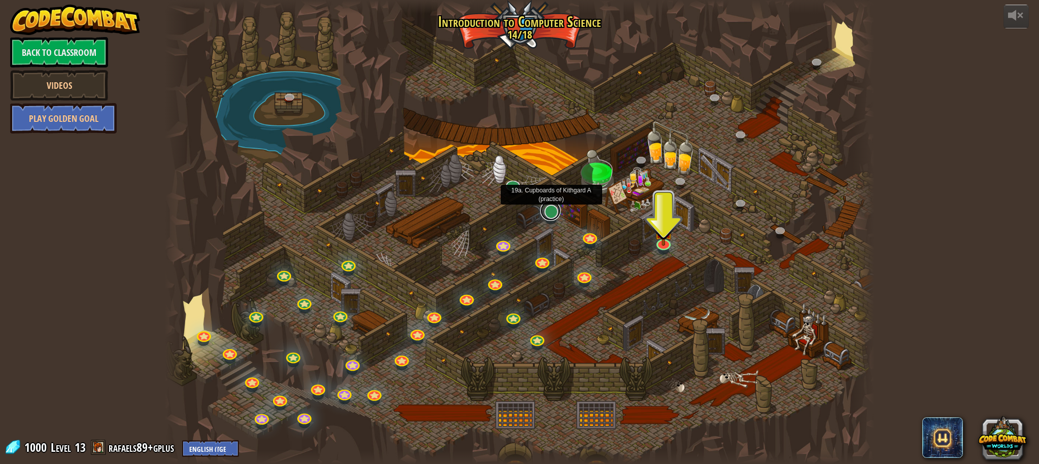
click at [550, 214] on link at bounding box center [550, 210] width 20 height 20
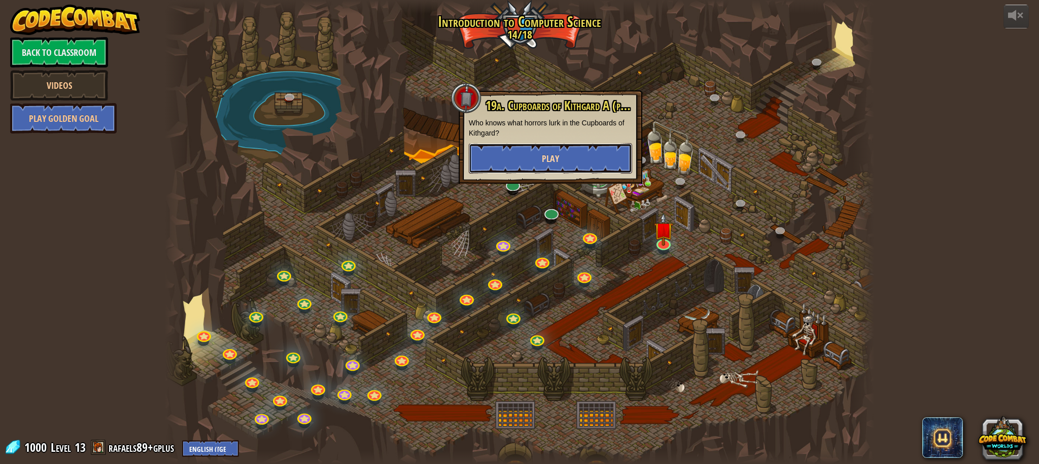
click at [560, 157] on button "Play" at bounding box center [550, 158] width 163 height 30
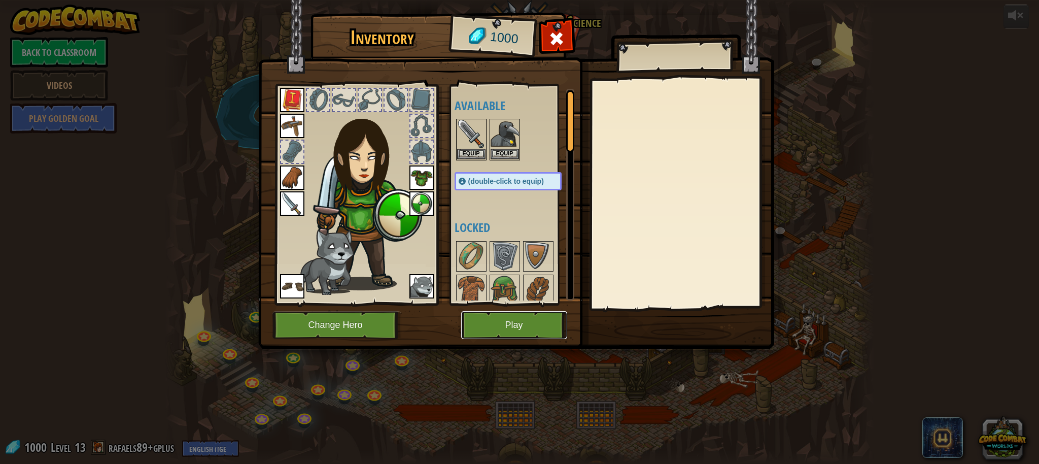
click at [528, 329] on button "Play" at bounding box center [514, 325] width 106 height 28
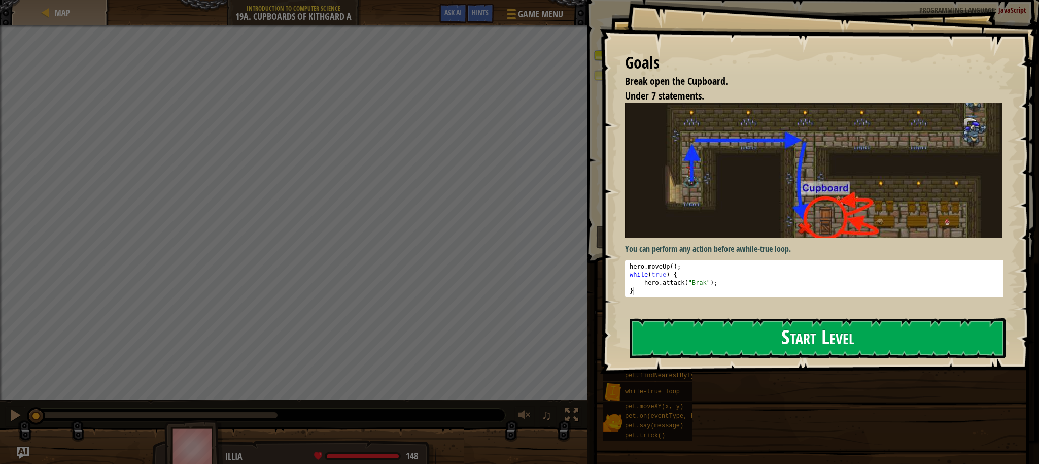
click at [682, 337] on button "Start Level" at bounding box center [817, 338] width 376 height 40
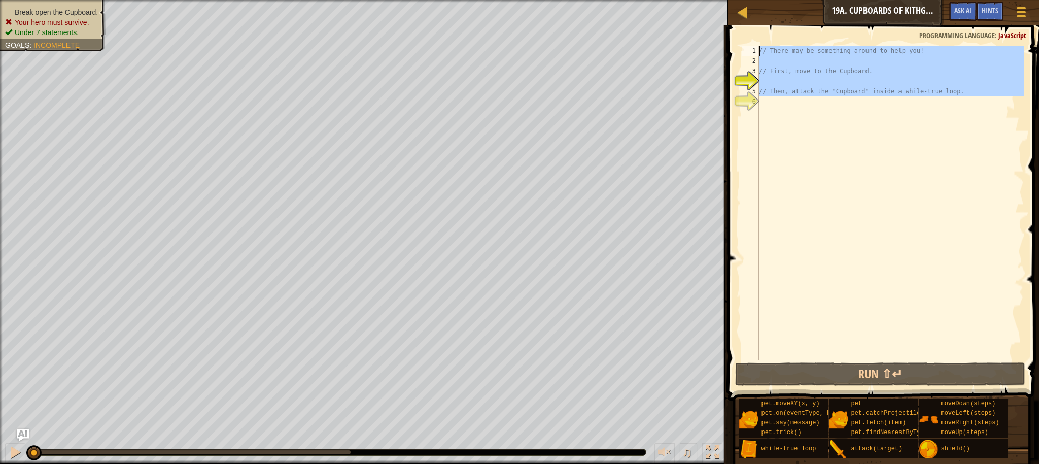
drag, startPoint x: 968, startPoint y: 110, endPoint x: 745, endPoint y: 50, distance: 230.6
click at [747, 50] on div "1 2 3 4 5 6 // There may be something around to help you! // First, move to the…" at bounding box center [882, 203] width 284 height 314
type textarea "// There may be something around to help you!"
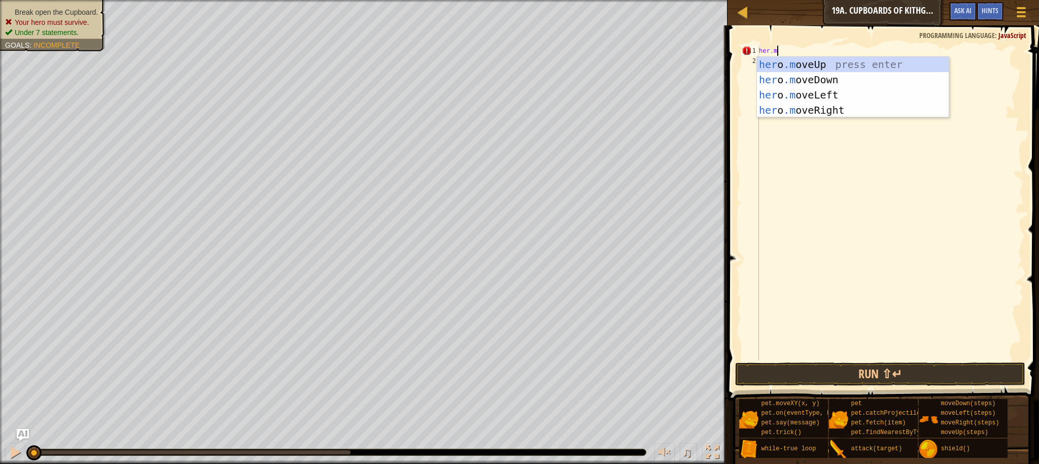
scroll to position [5, 1]
type textarea "her.md"
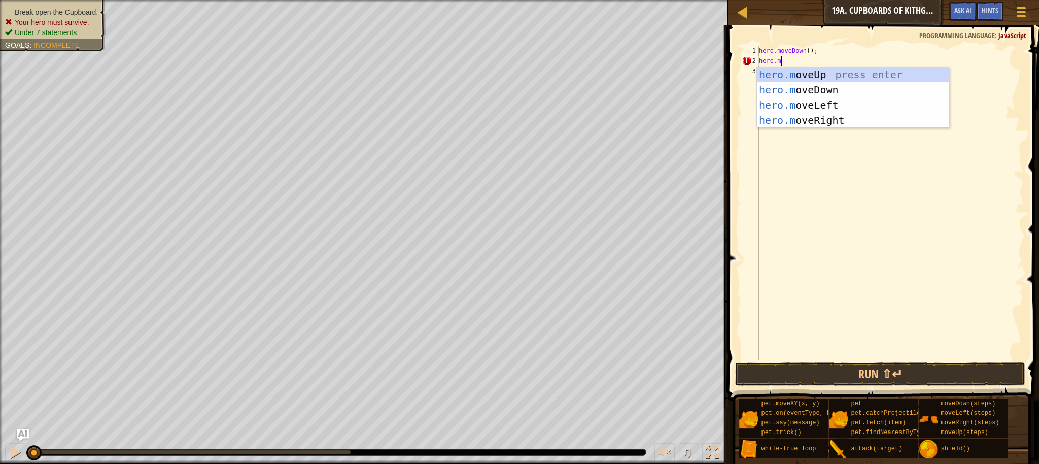
type textarea "[DOMAIN_NAME]"
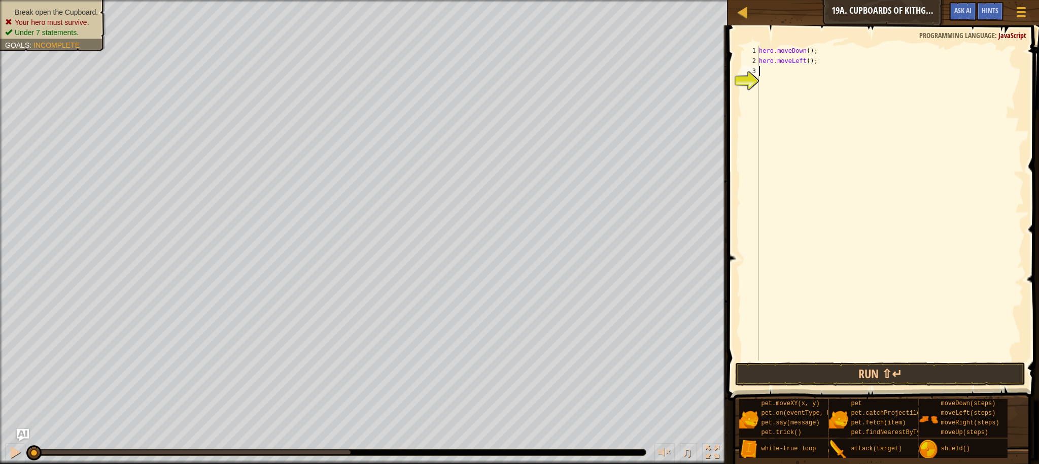
scroll to position [5, 0]
type textarea "hero.moveLeft(2)"
type textarea "e"
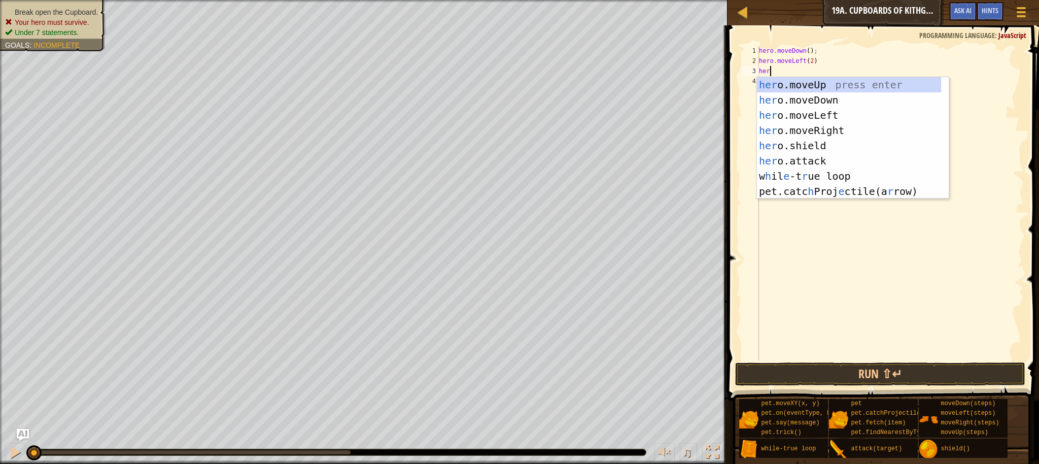
scroll to position [5, 1]
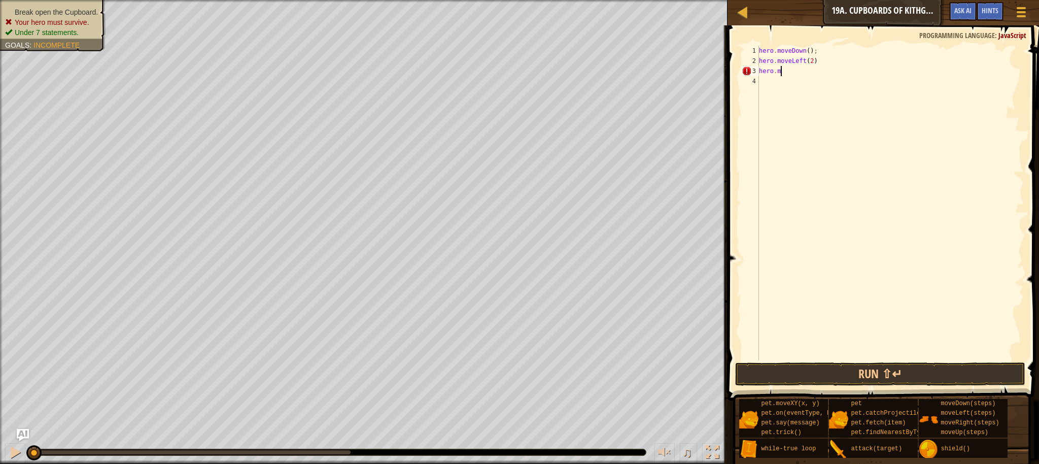
type textarea "[DOMAIN_NAME]"
type textarea "hero.moveUp(2)"
type textarea "W"
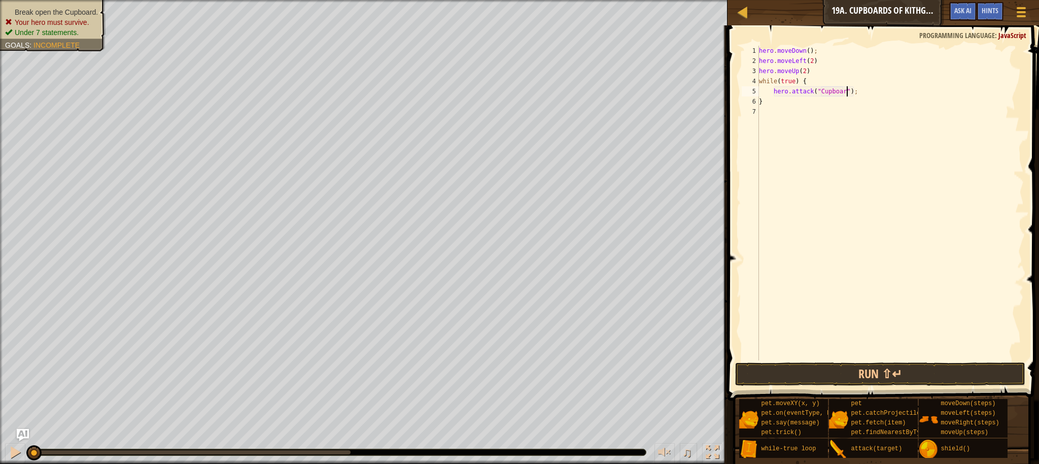
type textarea "hero.attack("Cupboard");"
click at [849, 370] on button "Run ⇧↵" at bounding box center [880, 373] width 290 height 23
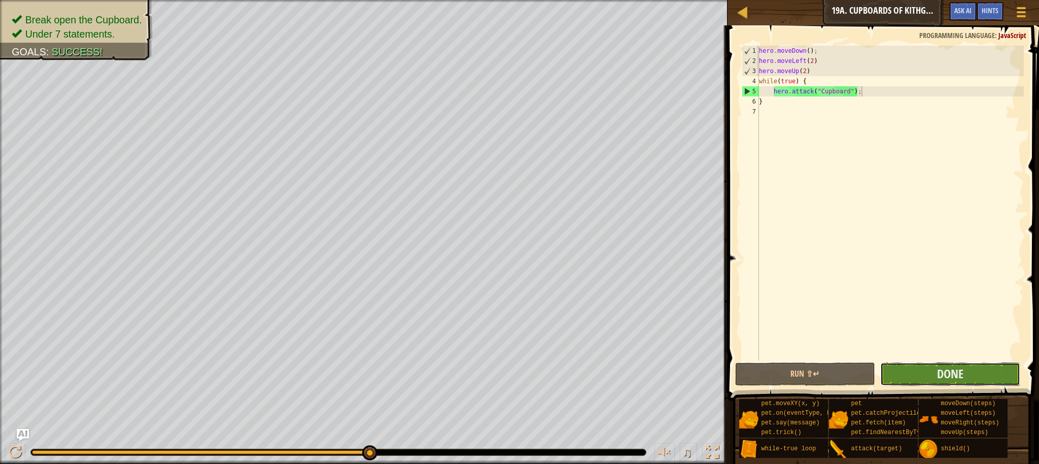
click at [917, 368] on button "Done" at bounding box center [950, 373] width 140 height 23
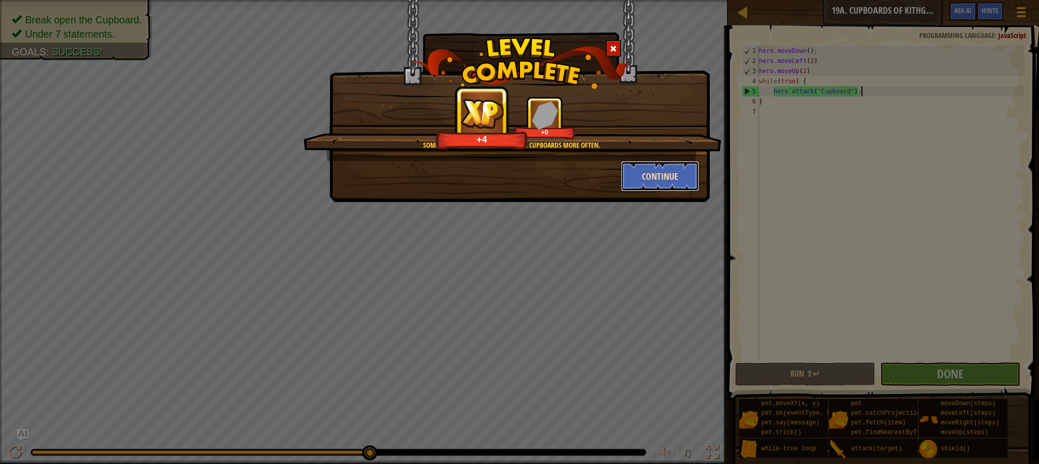
click at [649, 174] on button "Continue" at bounding box center [660, 176] width 79 height 30
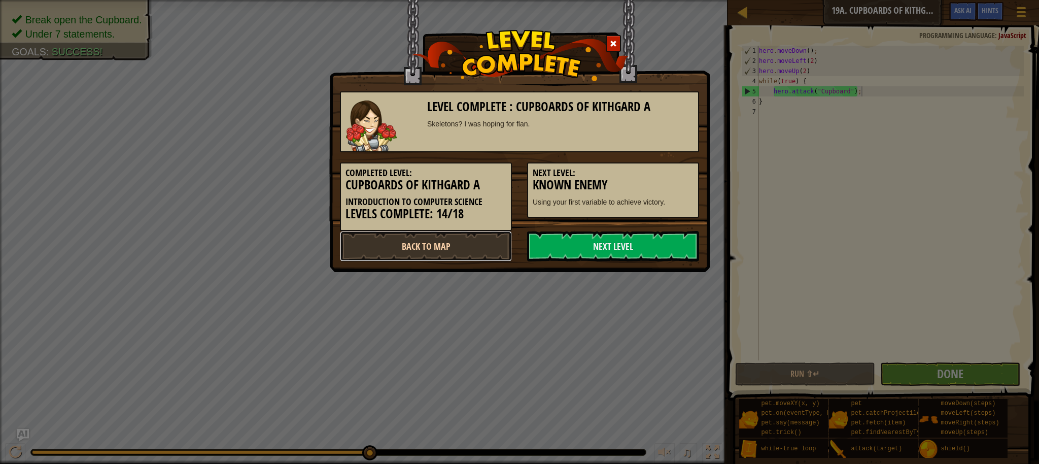
click at [510, 252] on link "Back to Map" at bounding box center [426, 246] width 172 height 30
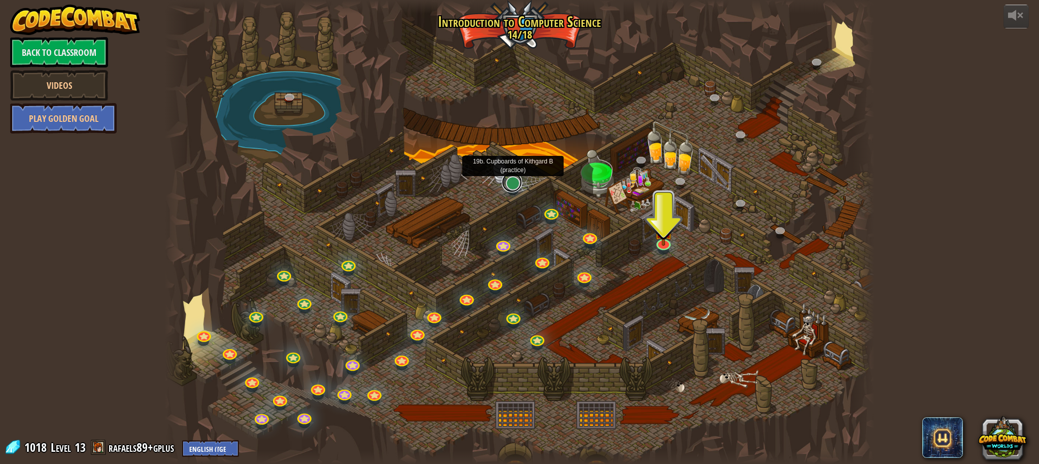
click at [516, 187] on link at bounding box center [512, 182] width 20 height 20
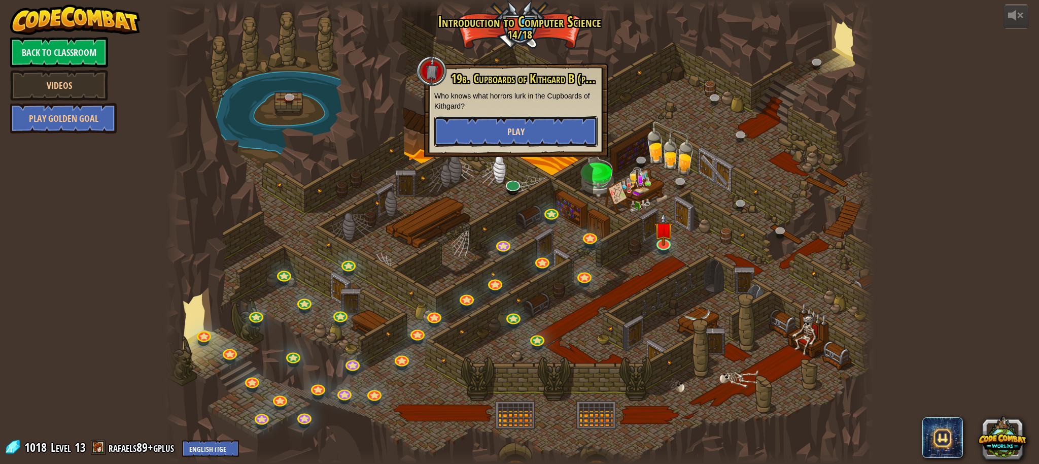
click at [541, 133] on button "Play" at bounding box center [515, 131] width 163 height 30
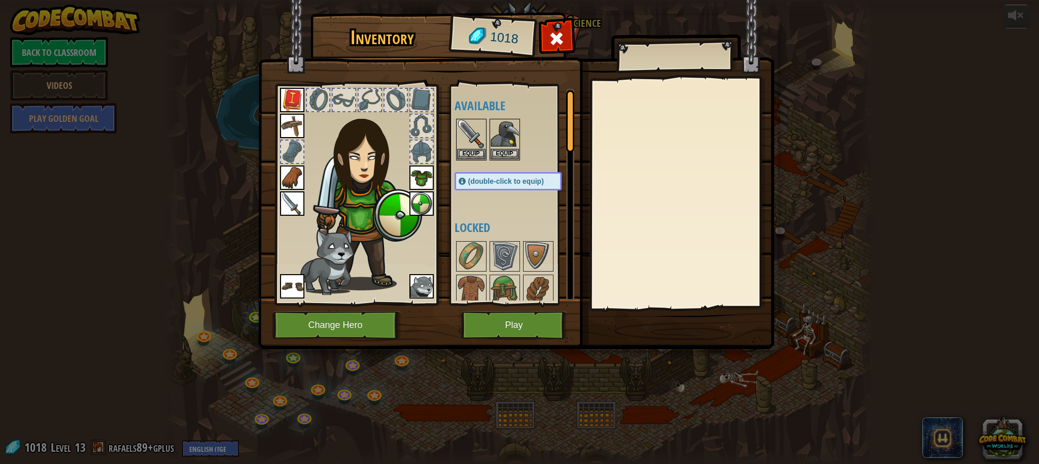
scroll to position [541, 0]
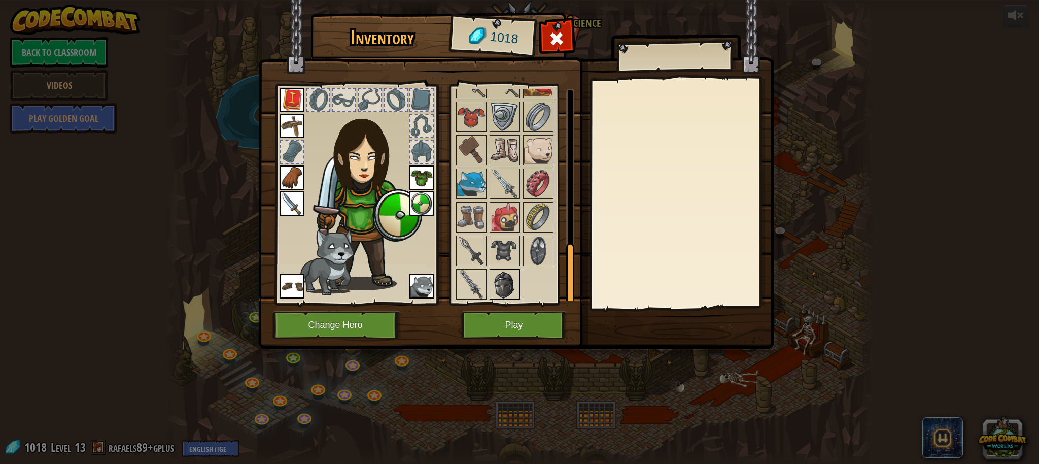
click at [514, 285] on img at bounding box center [504, 284] width 28 height 28
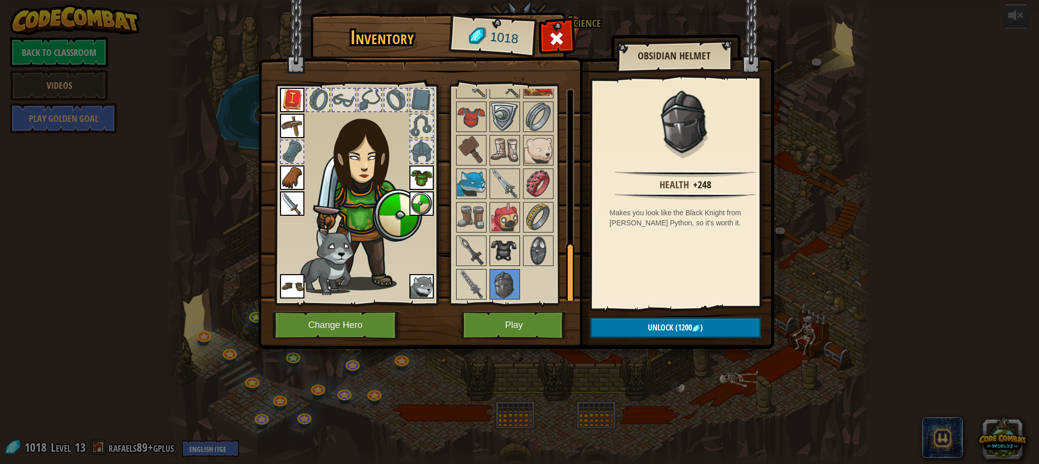
click at [504, 254] on img at bounding box center [504, 250] width 28 height 28
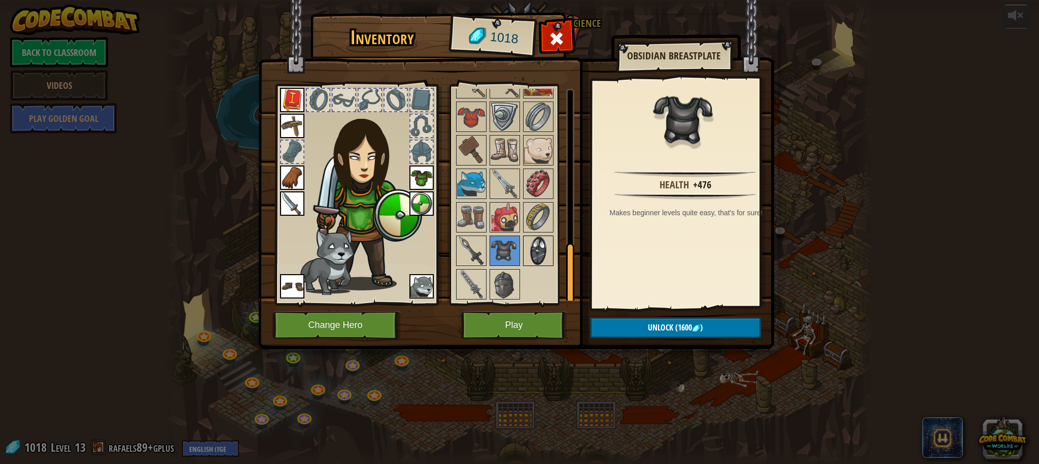
drag, startPoint x: 521, startPoint y: 252, endPoint x: 529, endPoint y: 251, distance: 8.2
drag, startPoint x: 530, startPoint y: 252, endPoint x: 541, endPoint y: 252, distance: 11.2
click at [531, 253] on img at bounding box center [538, 250] width 28 height 28
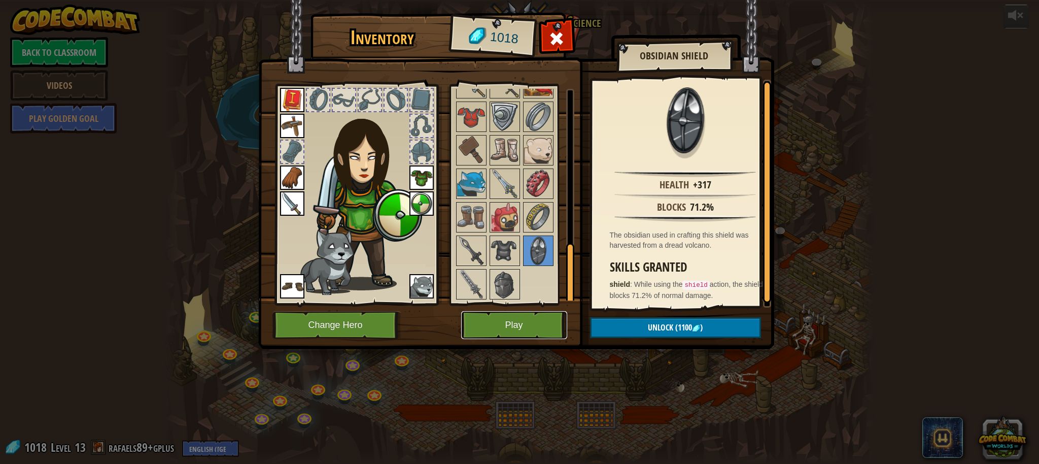
click at [529, 328] on button "Play" at bounding box center [514, 325] width 106 height 28
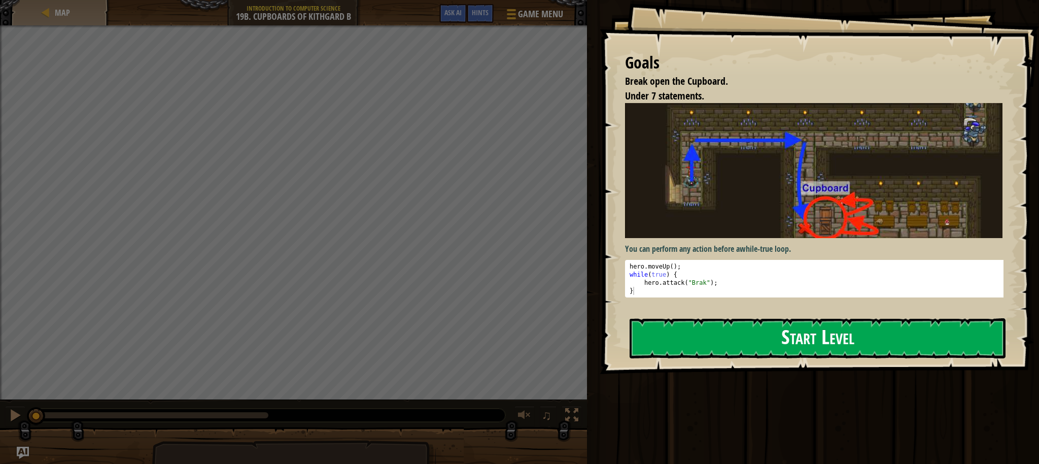
click at [702, 336] on button "Start Level" at bounding box center [817, 338] width 376 height 40
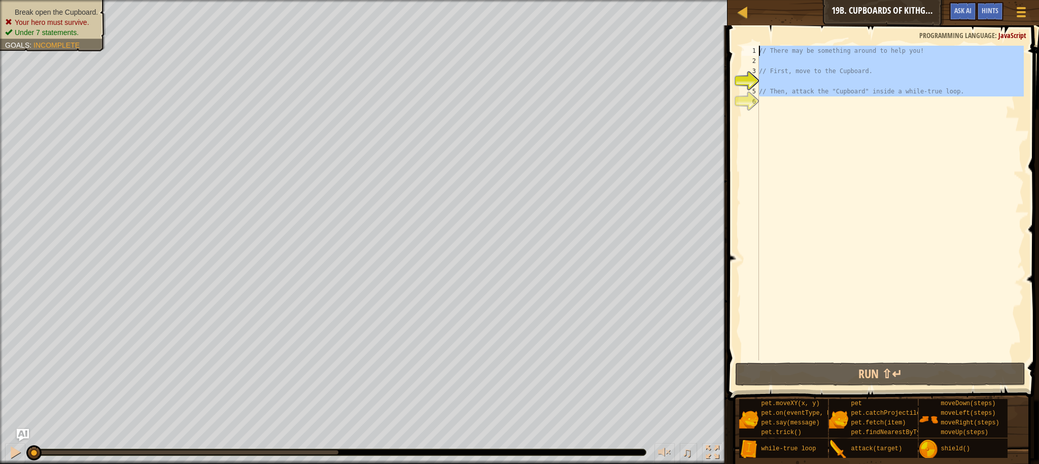
drag, startPoint x: 928, startPoint y: 116, endPoint x: 747, endPoint y: 51, distance: 192.4
click at [748, 50] on div "1 2 3 4 5 6 // There may be something around to help you! // First, move to the…" at bounding box center [882, 203] width 284 height 314
type textarea "// There may be something around to help you!"
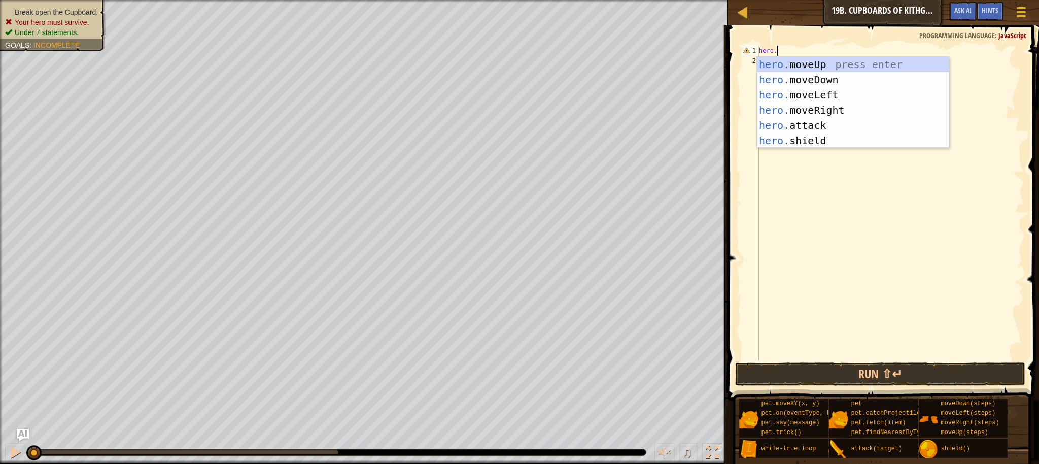
scroll to position [5, 1]
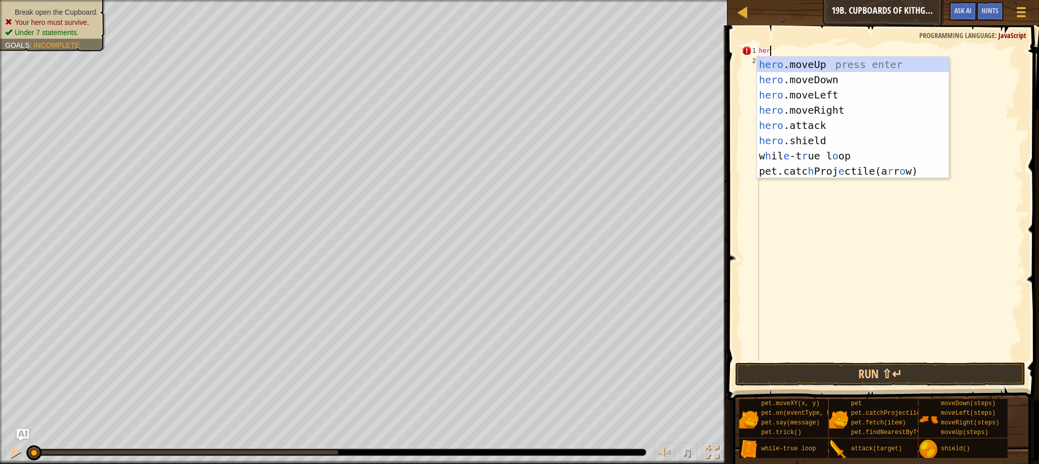
type textarea "h"
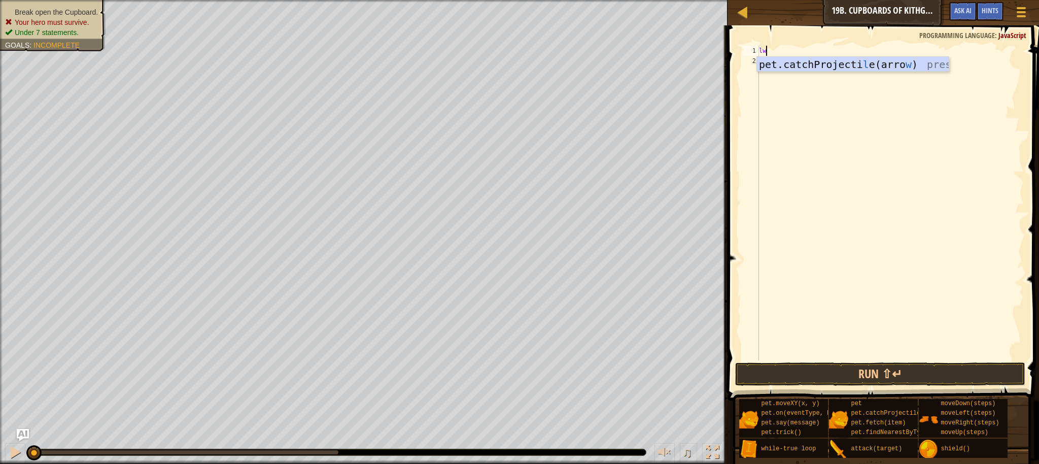
type textarea "l"
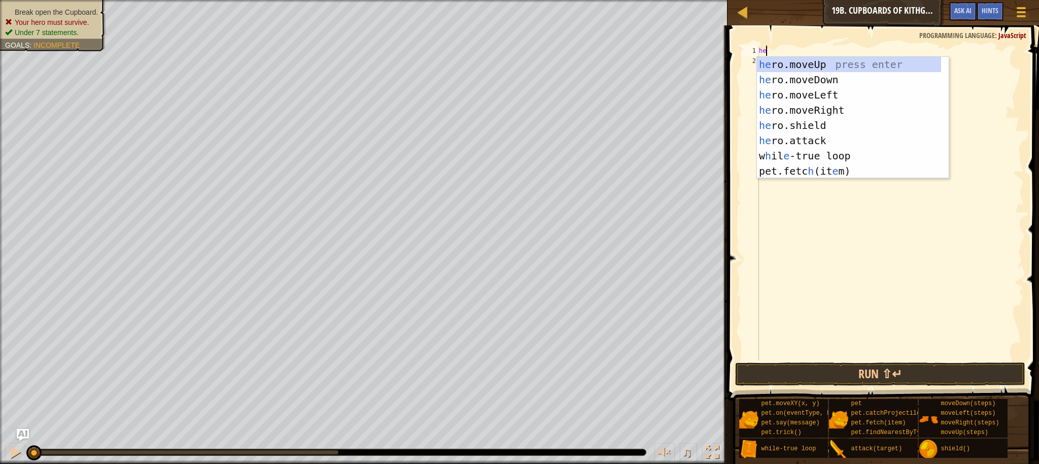
type textarea "h"
type textarea "l"
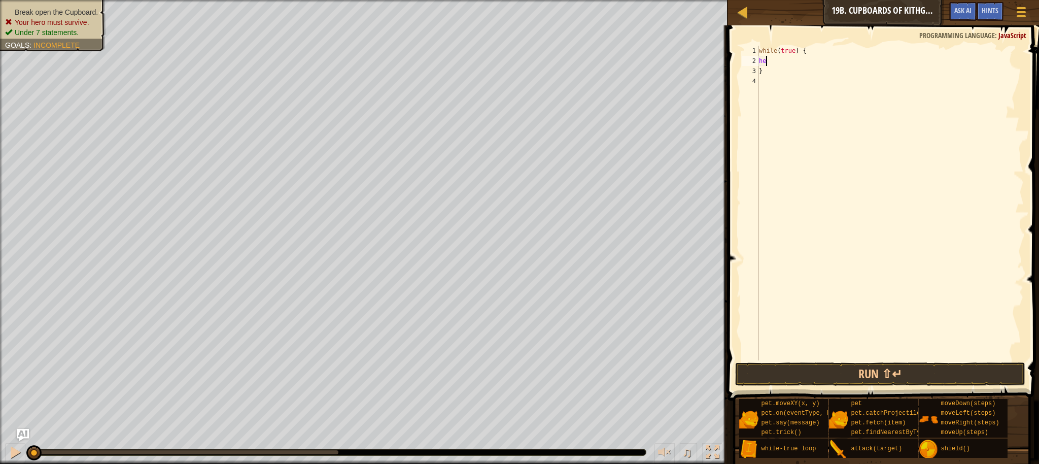
type textarea "h"
type textarea "w"
type textarea "}"
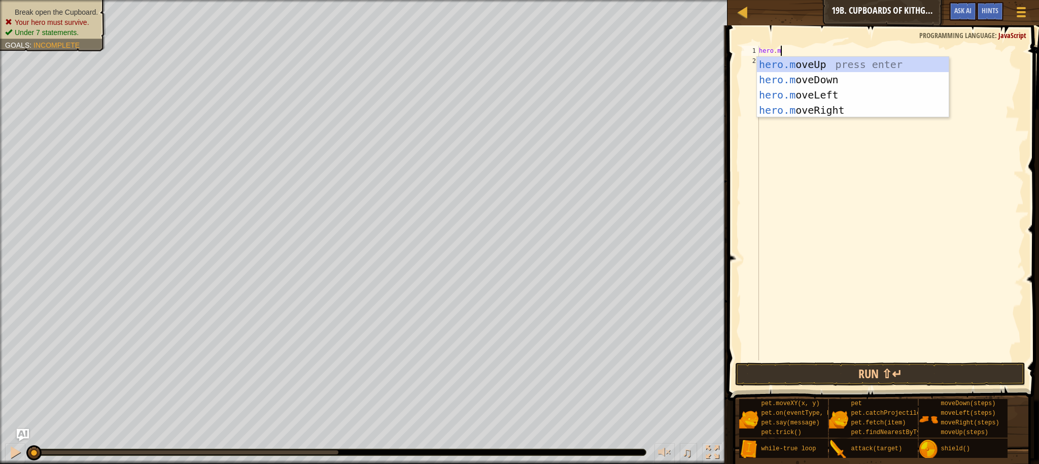
type textarea "[DOMAIN_NAME]"
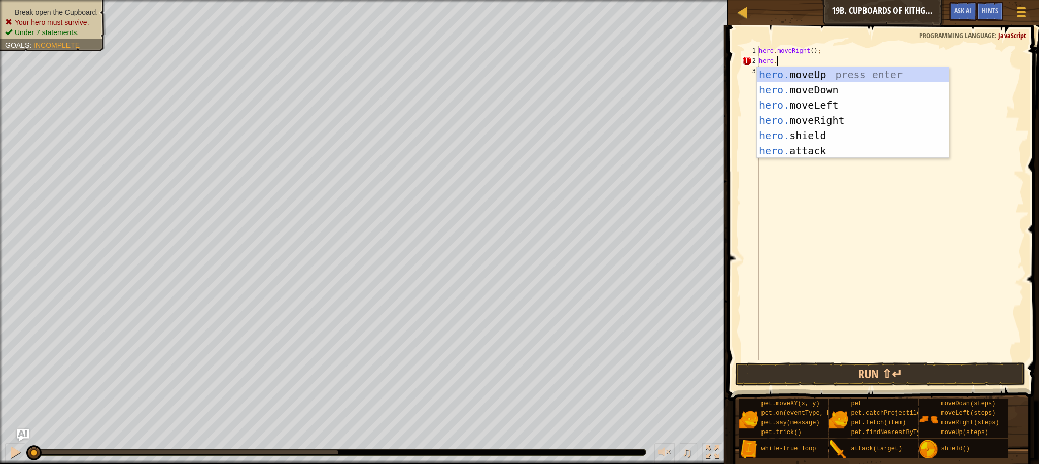
scroll to position [5, 2]
type textarea "hero.md"
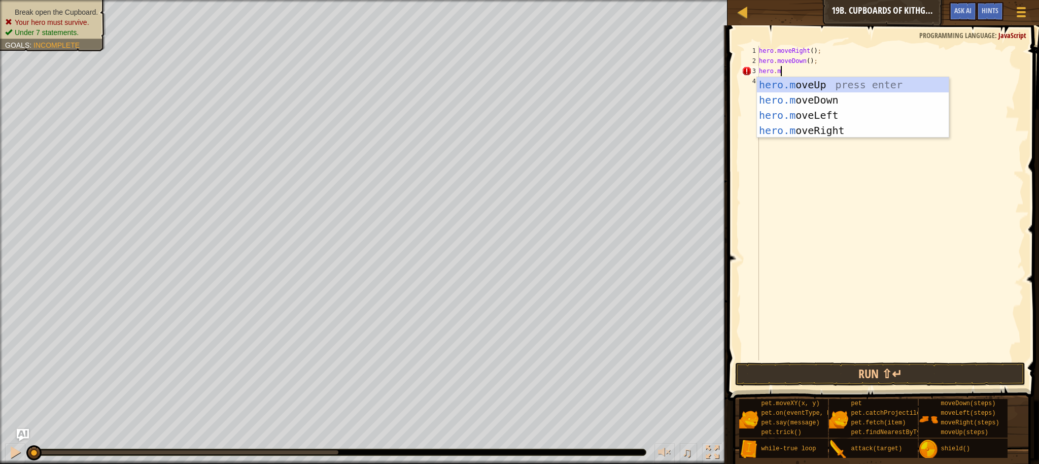
type textarea "[DOMAIN_NAME]"
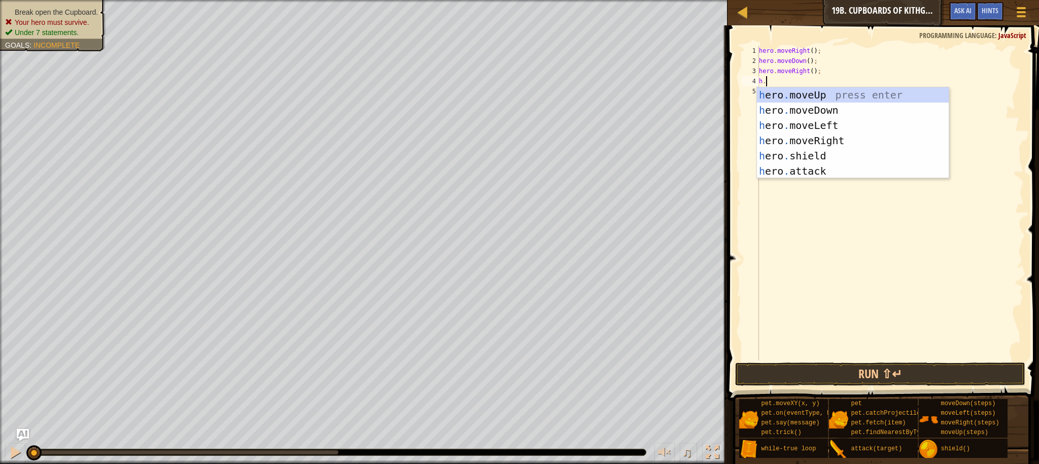
scroll to position [5, 0]
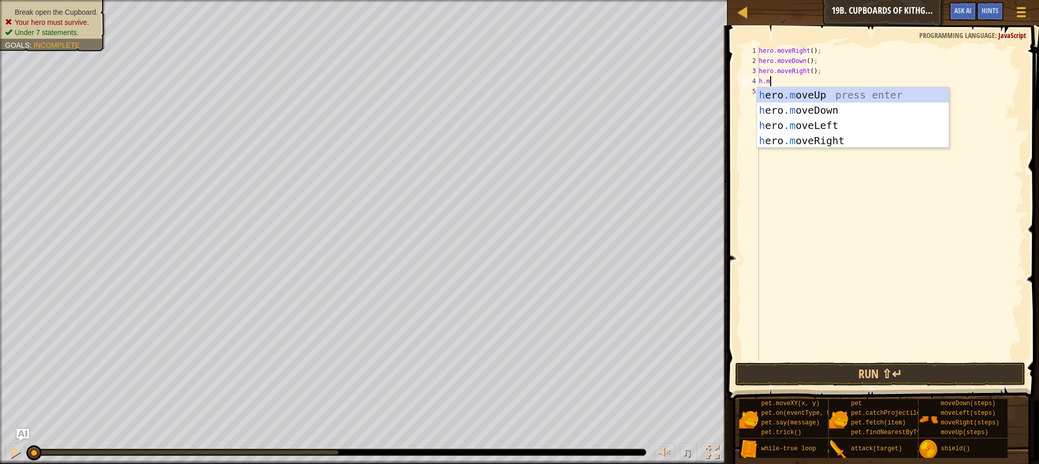
type textarea "h.md"
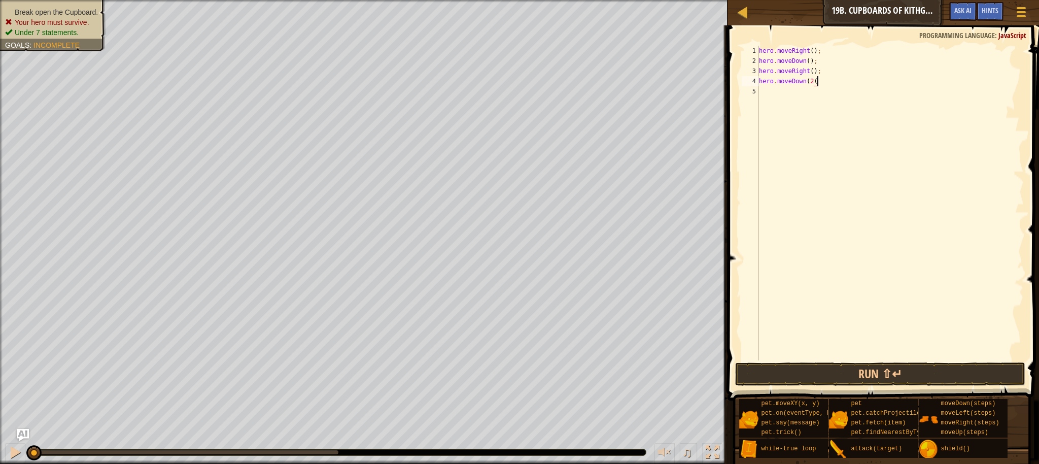
scroll to position [5, 4]
type textarea "hero.moveDown(2)"
type textarea "w"
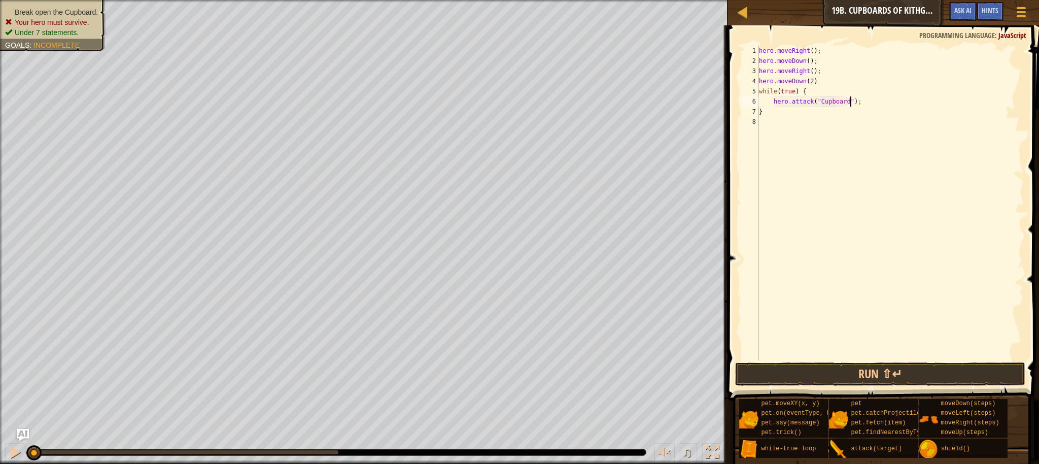
type textarea "hero.attack("Cupboard");"
click at [838, 379] on button "Run ⇧↵" at bounding box center [880, 373] width 290 height 23
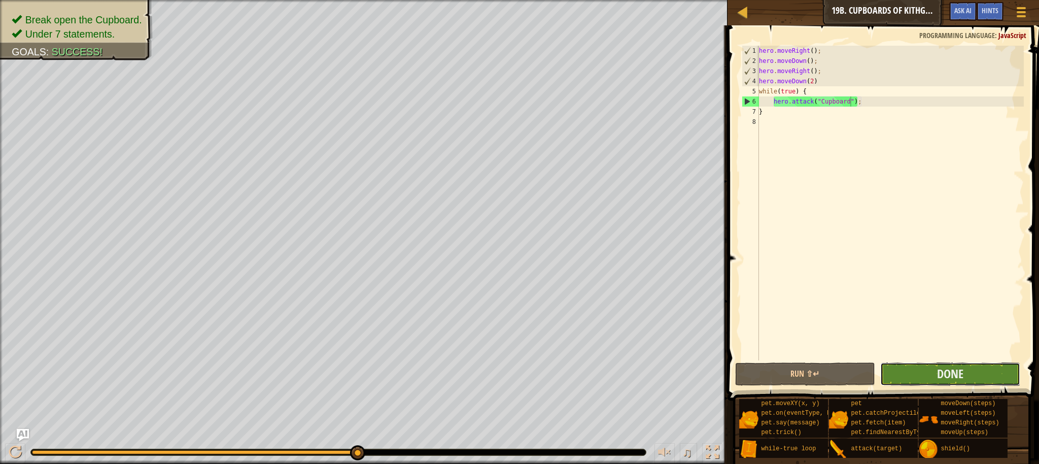
click at [930, 374] on button "Done" at bounding box center [950, 373] width 140 height 23
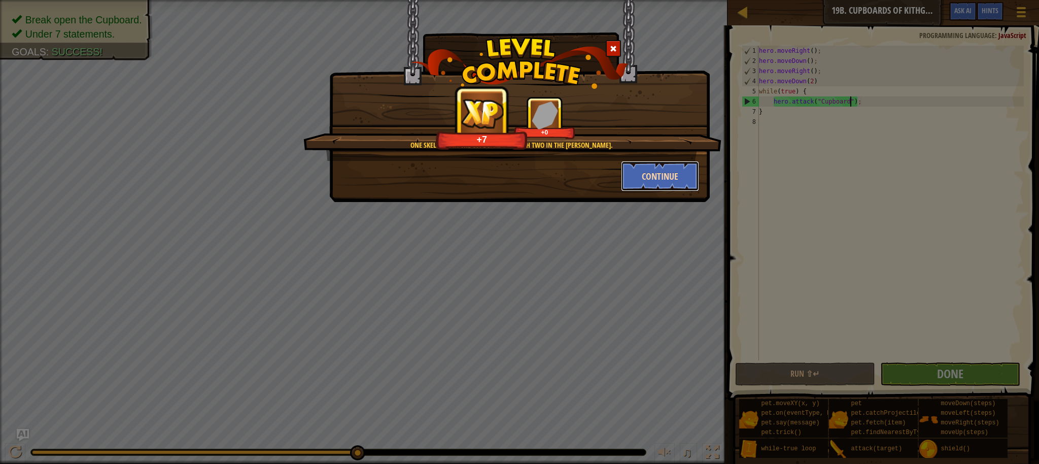
click at [641, 180] on button "Continue" at bounding box center [660, 176] width 79 height 30
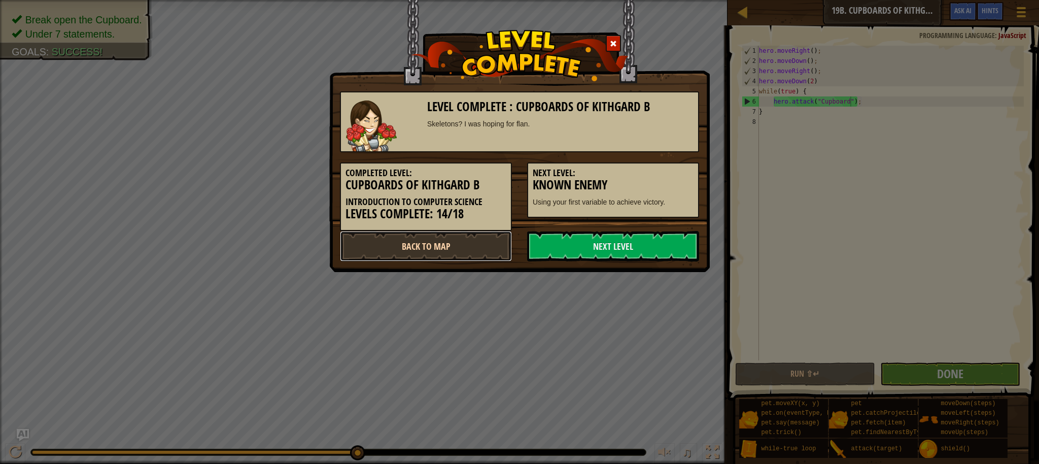
click at [450, 249] on link "Back to Map" at bounding box center [426, 246] width 172 height 30
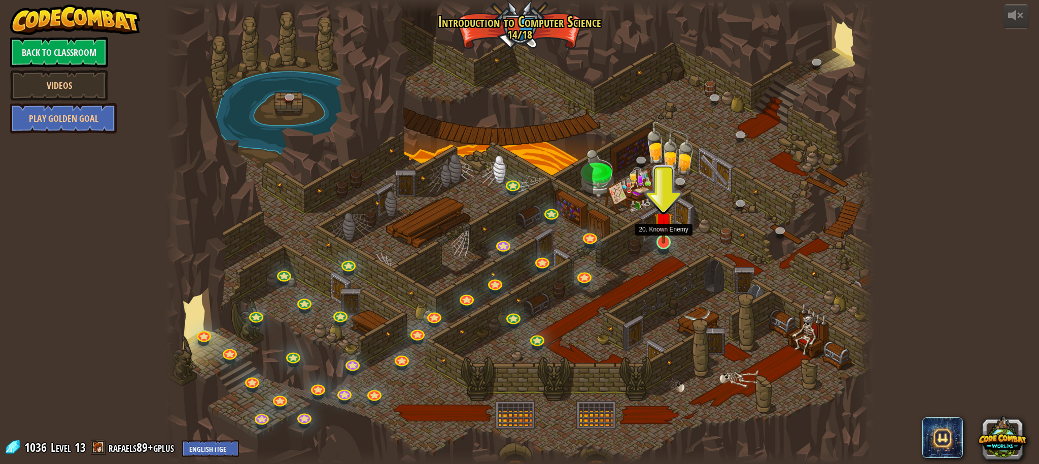
click at [668, 238] on img at bounding box center [663, 222] width 19 height 44
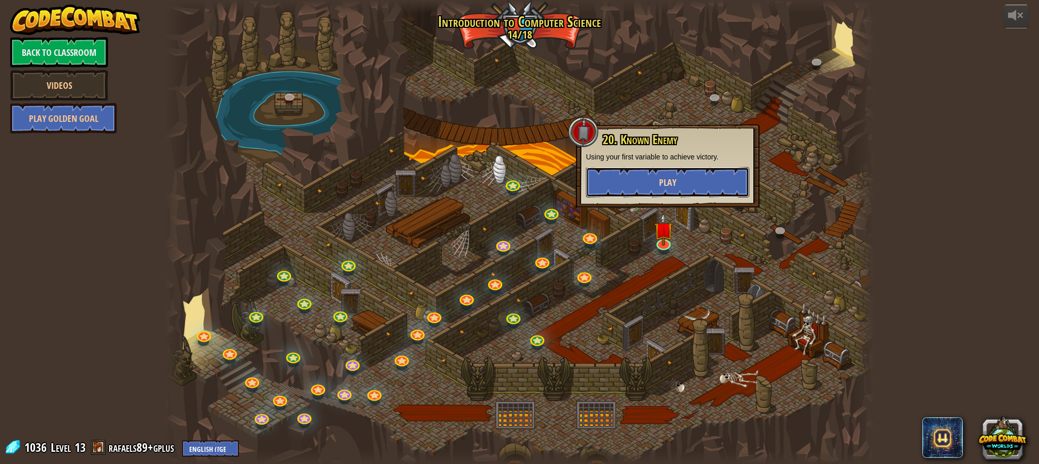
click at [686, 188] on button "Play" at bounding box center [667, 182] width 163 height 30
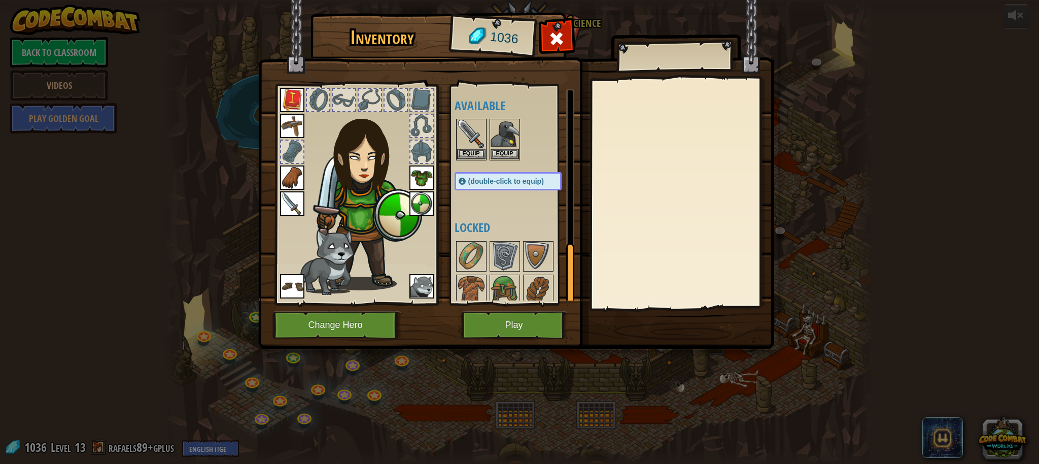
scroll to position [541, 0]
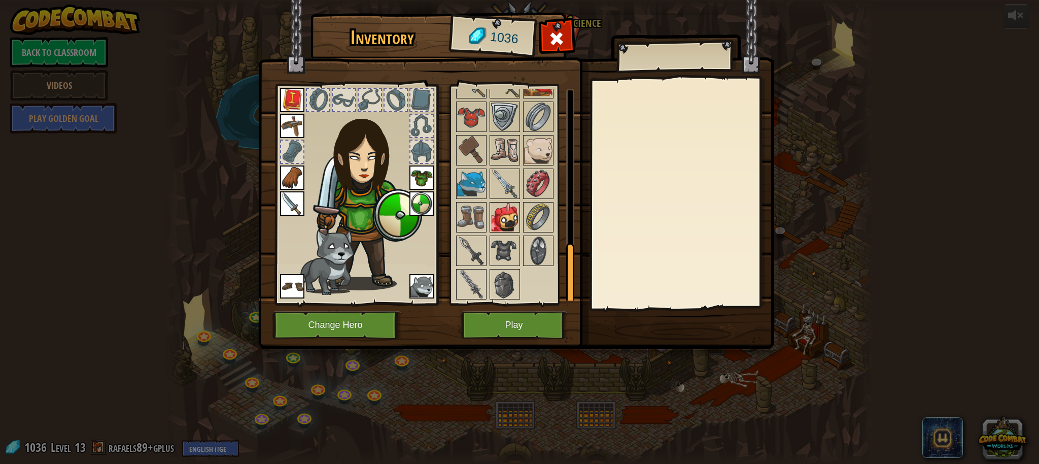
drag, startPoint x: 507, startPoint y: 221, endPoint x: 511, endPoint y: 213, distance: 9.1
click at [507, 220] on img at bounding box center [504, 217] width 28 height 28
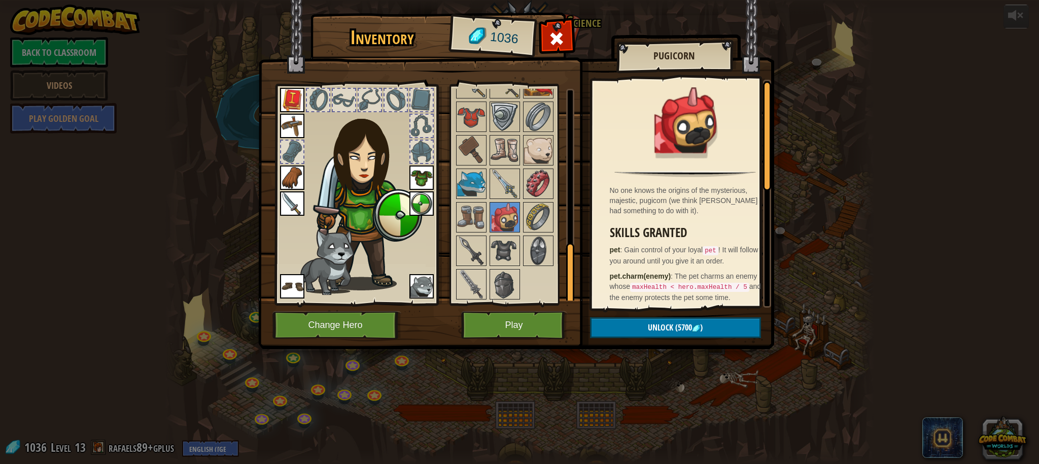
scroll to position [541, 0]
click at [532, 322] on button "Play" at bounding box center [514, 325] width 106 height 28
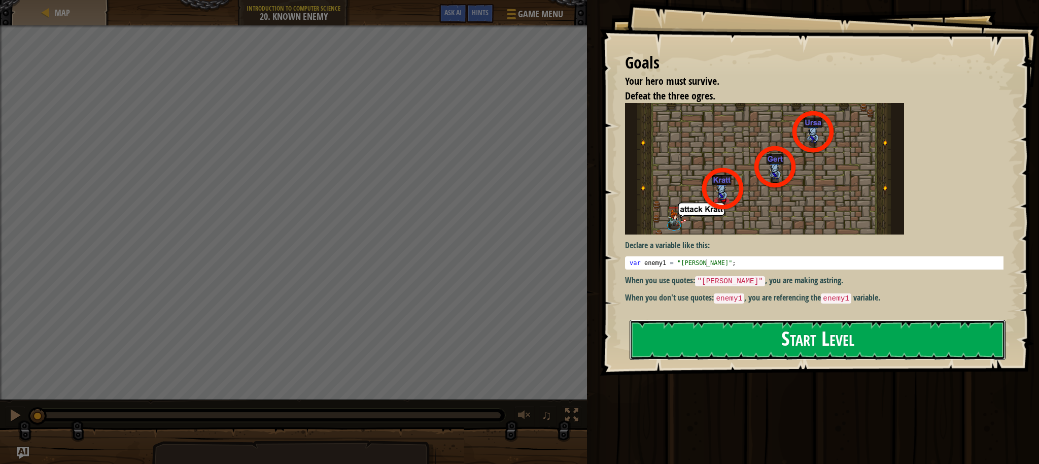
drag, startPoint x: 701, startPoint y: 325, endPoint x: 724, endPoint y: 306, distance: 29.9
click at [701, 325] on button "Start Level" at bounding box center [817, 340] width 376 height 40
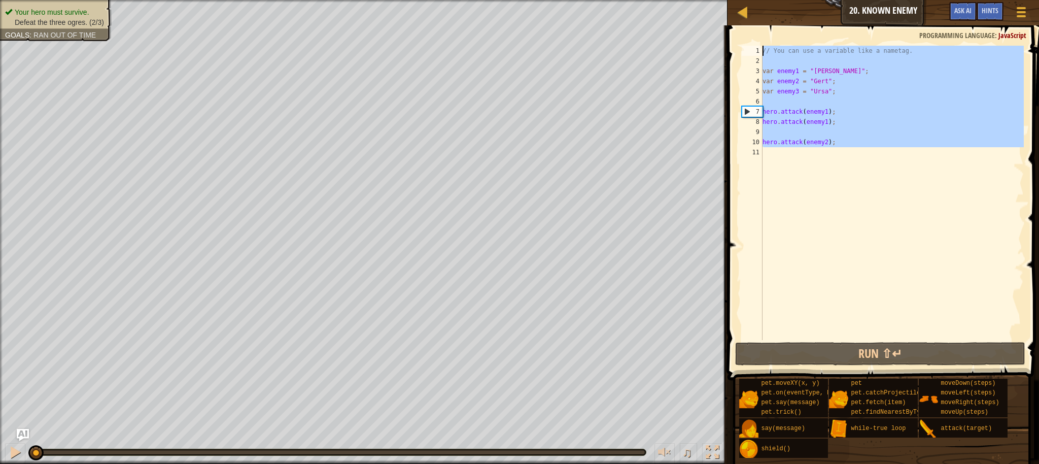
drag, startPoint x: 857, startPoint y: 160, endPoint x: 763, endPoint y: 54, distance: 141.9
click at [763, 54] on div "// You can use a variable like a nametag. var enemy1 = "[PERSON_NAME]" ; var en…" at bounding box center [891, 203] width 263 height 314
type textarea "// You can use a variable like a nametag."
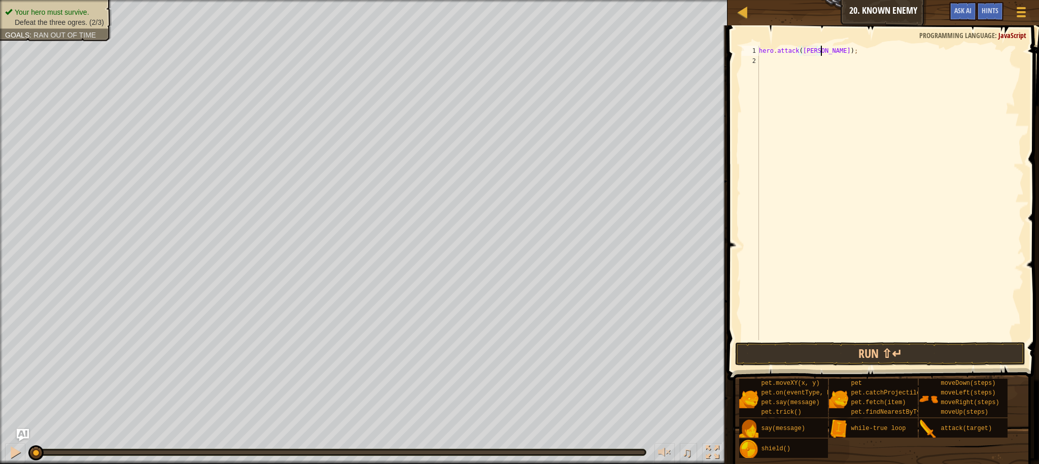
scroll to position [5, 5]
click at [800, 351] on button "Run ⇧↵" at bounding box center [880, 353] width 290 height 23
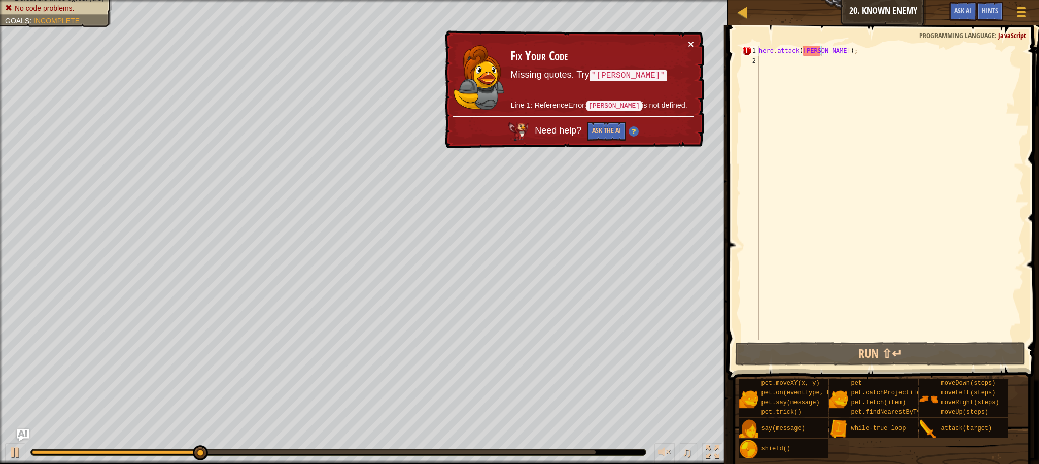
click at [691, 45] on button "×" at bounding box center [691, 44] width 6 height 11
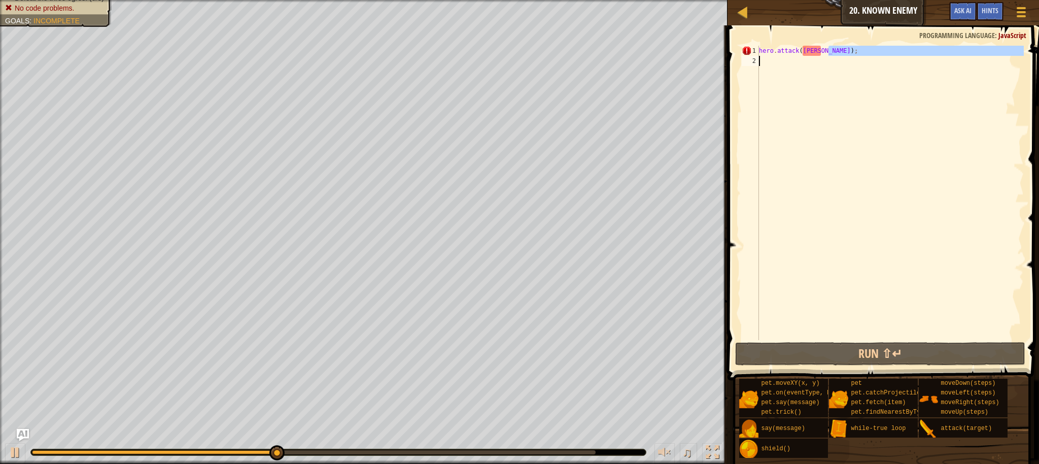
drag, startPoint x: 832, startPoint y: 53, endPoint x: 754, endPoint y: 63, distance: 78.8
click at [754, 63] on div "hero.attack([GEOGRAPHIC_DATA]); 1 2 hero . attack ( [PERSON_NAME] ) ; ההההההההה…" at bounding box center [882, 193] width 284 height 294
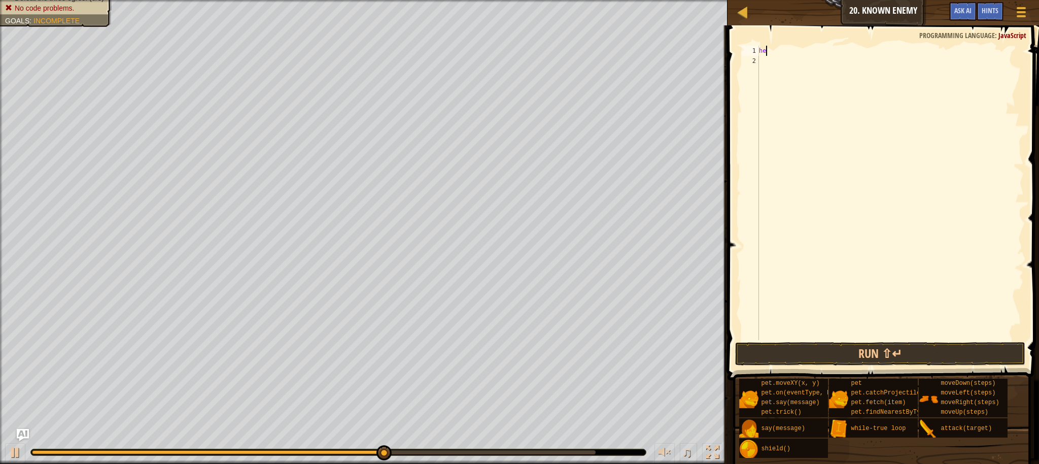
scroll to position [5, 0]
type textarea "h"
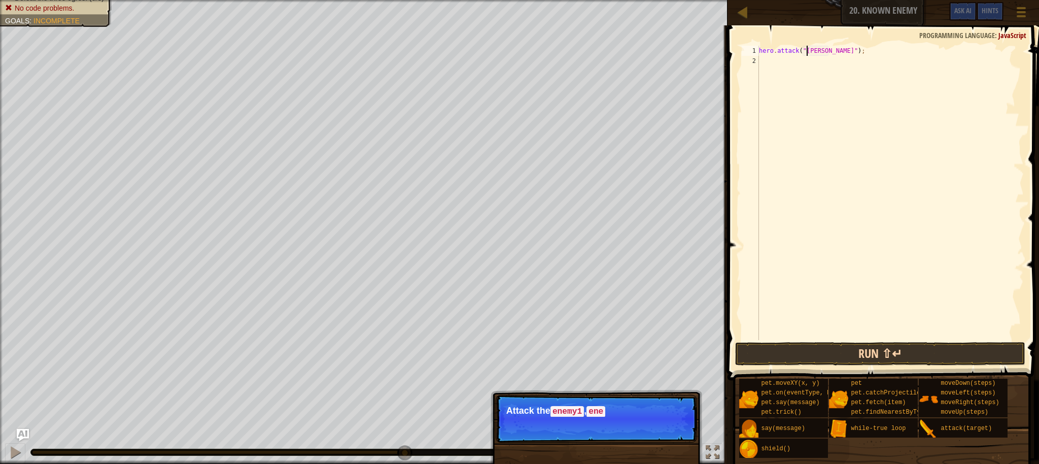
type textarea "hero.attack("[PERSON_NAME]");"
click at [868, 360] on button "Run ⇧↵" at bounding box center [880, 353] width 290 height 23
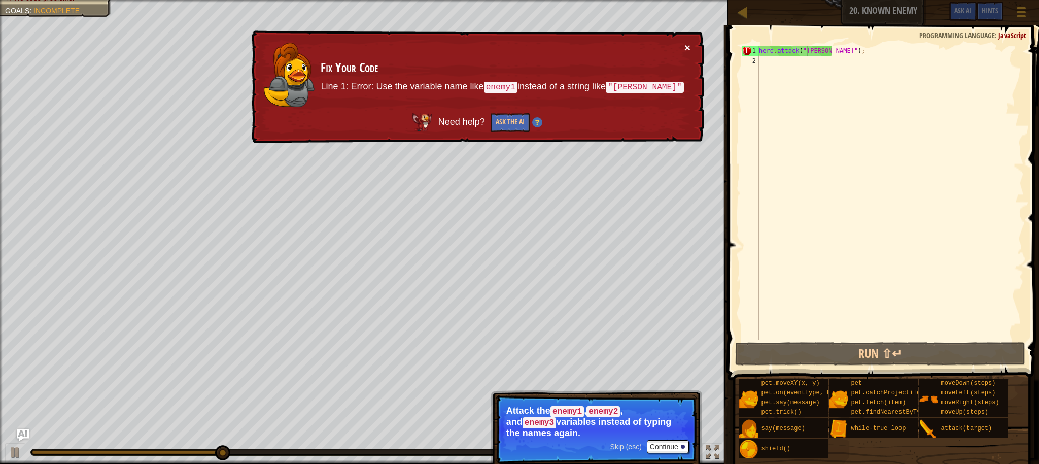
click at [685, 46] on button "×" at bounding box center [687, 47] width 6 height 11
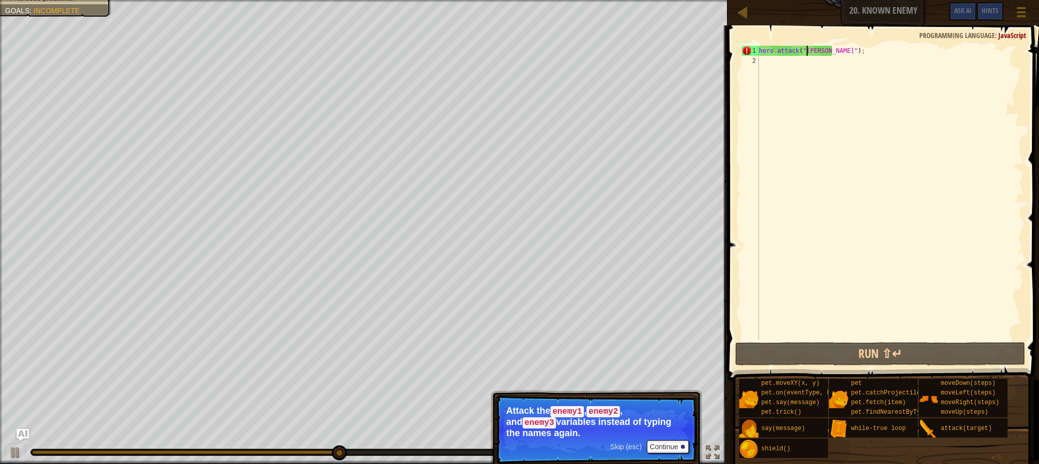
click at [848, 56] on div "hero . attack ( "[PERSON_NAME]" ) ;" at bounding box center [890, 203] width 267 height 314
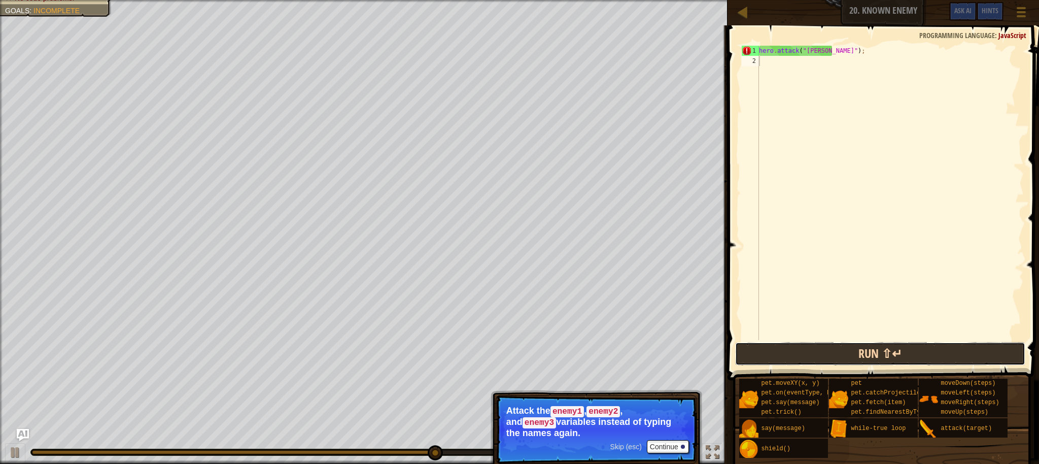
click at [776, 347] on button "Run ⇧↵" at bounding box center [880, 353] width 290 height 23
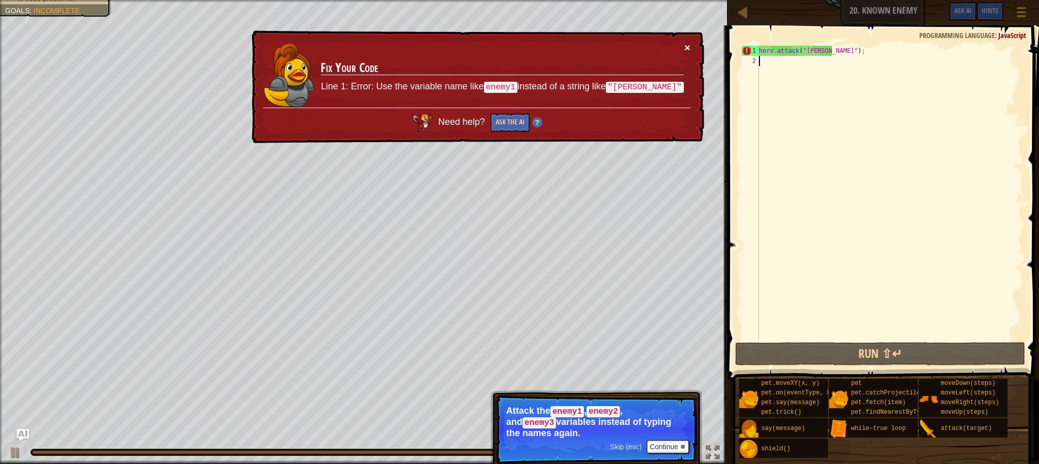
click at [685, 53] on button "×" at bounding box center [687, 47] width 6 height 11
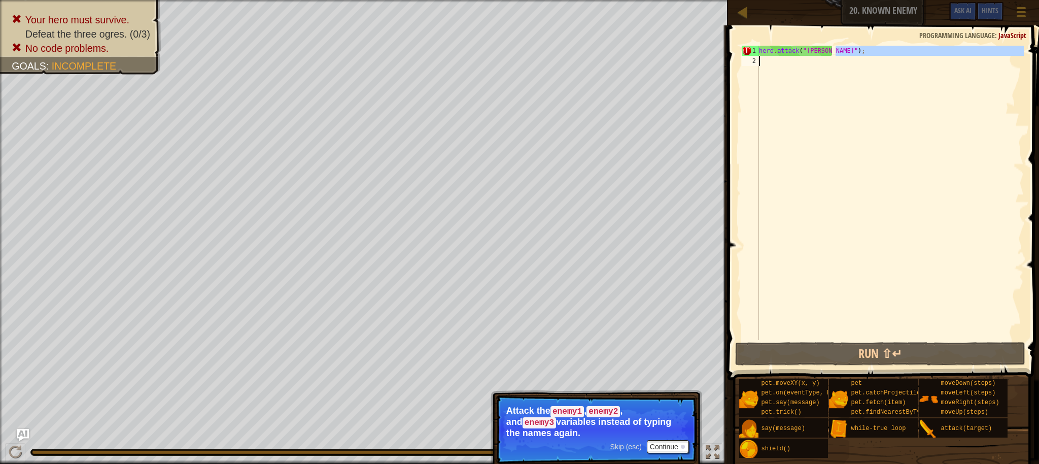
drag, startPoint x: 853, startPoint y: 51, endPoint x: 817, endPoint y: 67, distance: 39.3
click at [817, 67] on div "hero . attack ( "[PERSON_NAME]" ) ;" at bounding box center [890, 203] width 267 height 314
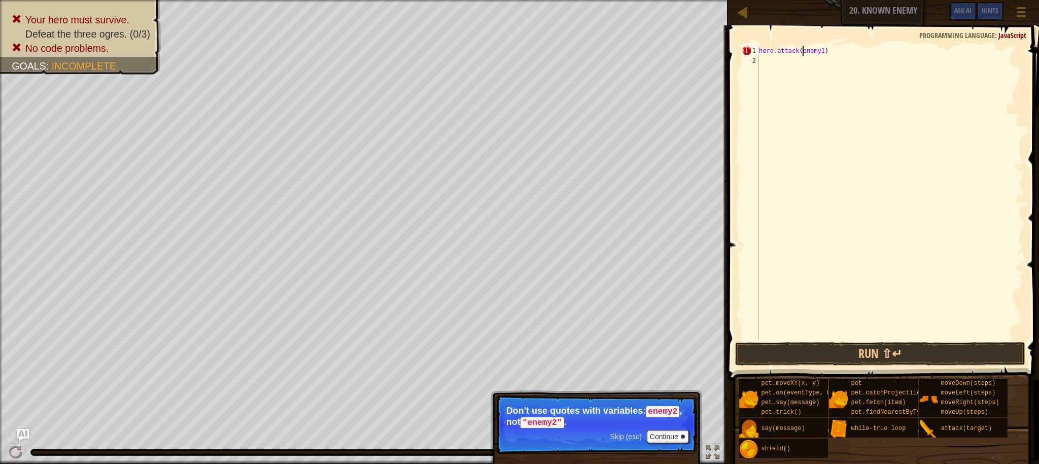
scroll to position [5, 5]
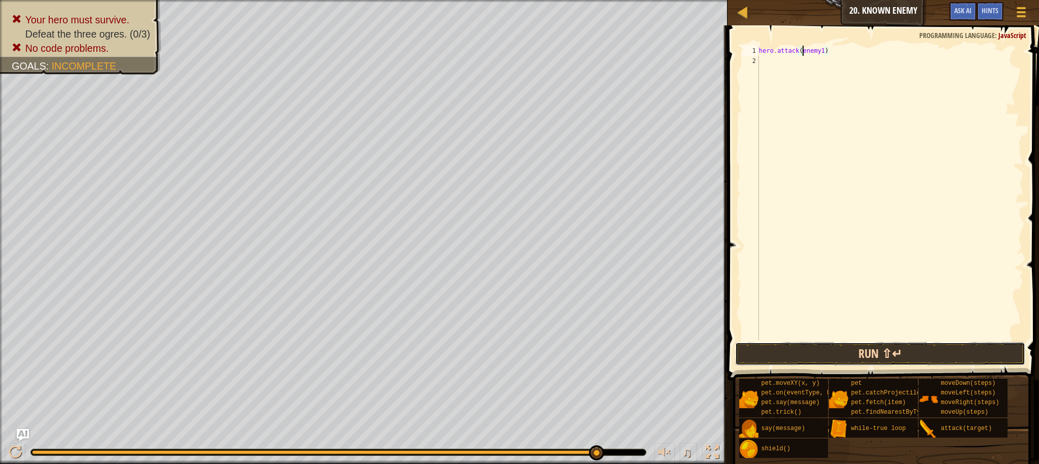
click at [801, 360] on button "Run ⇧↵" at bounding box center [880, 353] width 290 height 23
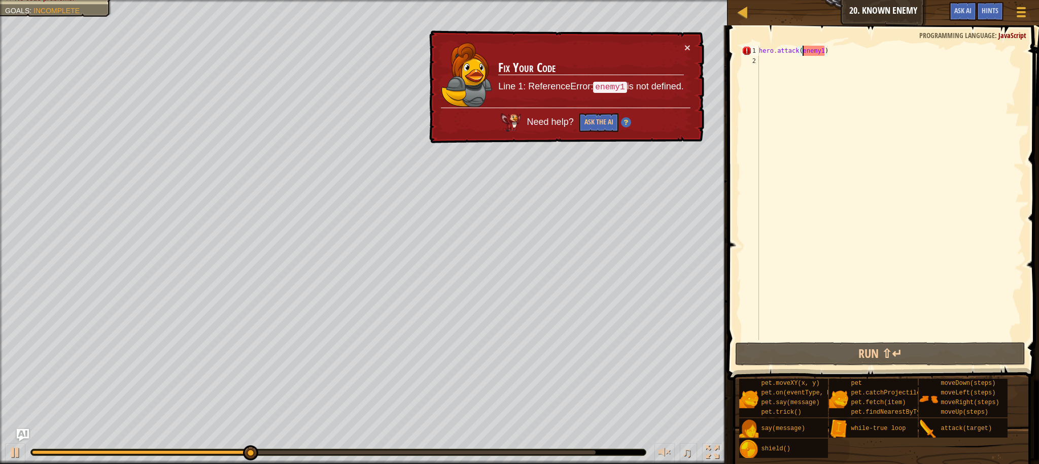
click at [683, 46] on td "Fix Your Code Line 1: ReferenceError: enemy1 is not defined." at bounding box center [591, 74] width 186 height 65
click at [684, 48] on button "×" at bounding box center [687, 47] width 6 height 11
click at [857, 53] on div "hero . attack ( enemy1 )" at bounding box center [890, 203] width 267 height 314
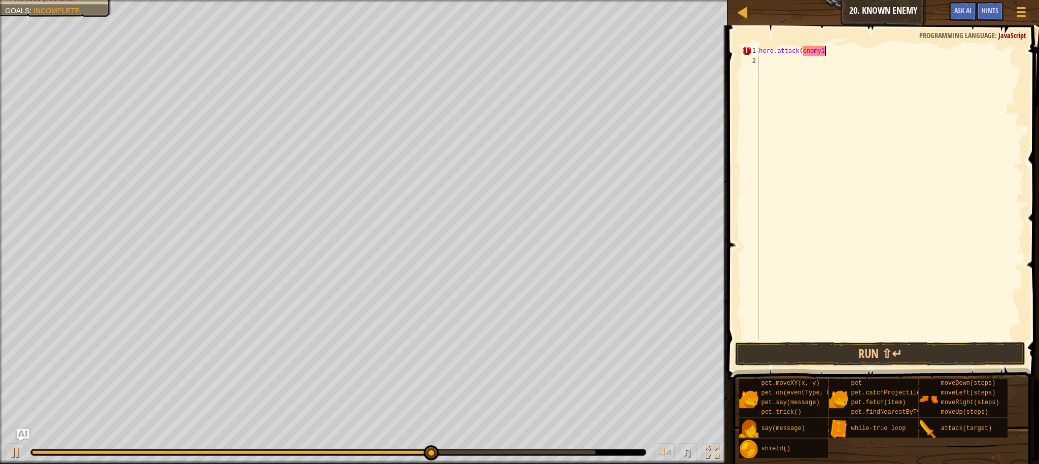
type textarea "hero.attack(enemy"
click at [834, 71] on div "hero . attack ( enemy" at bounding box center [890, 203] width 267 height 314
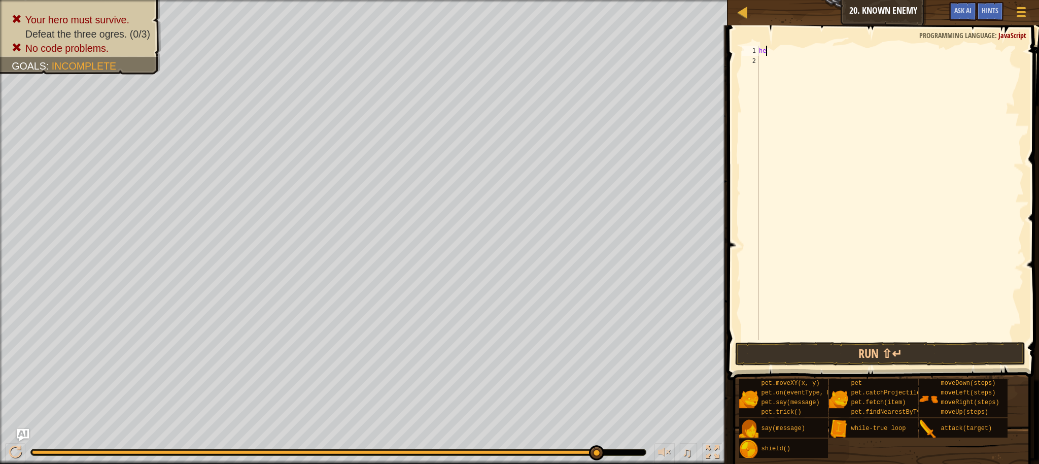
type textarea "h"
click at [844, 349] on button "Run ⇧↵" at bounding box center [880, 353] width 290 height 23
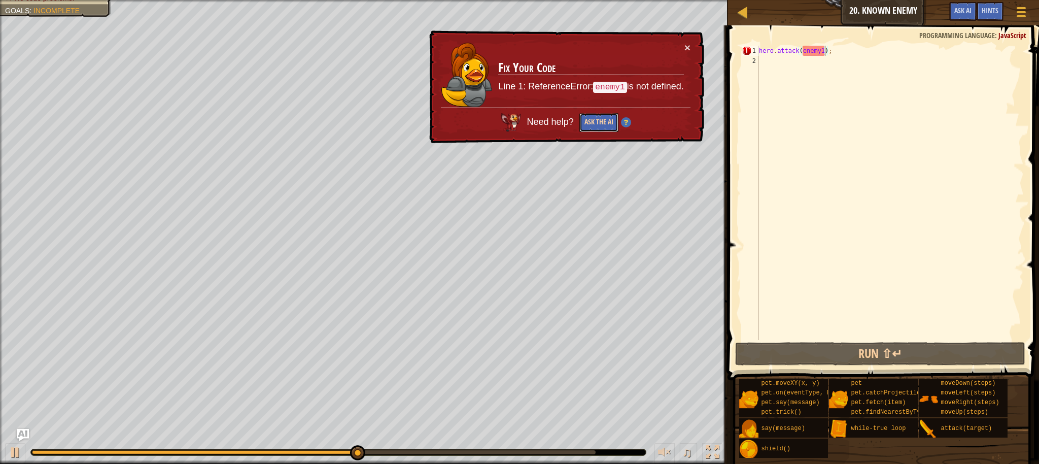
drag, startPoint x: 605, startPoint y: 115, endPoint x: 601, endPoint y: 122, distance: 7.7
click at [604, 116] on button "Ask the AI" at bounding box center [598, 122] width 39 height 19
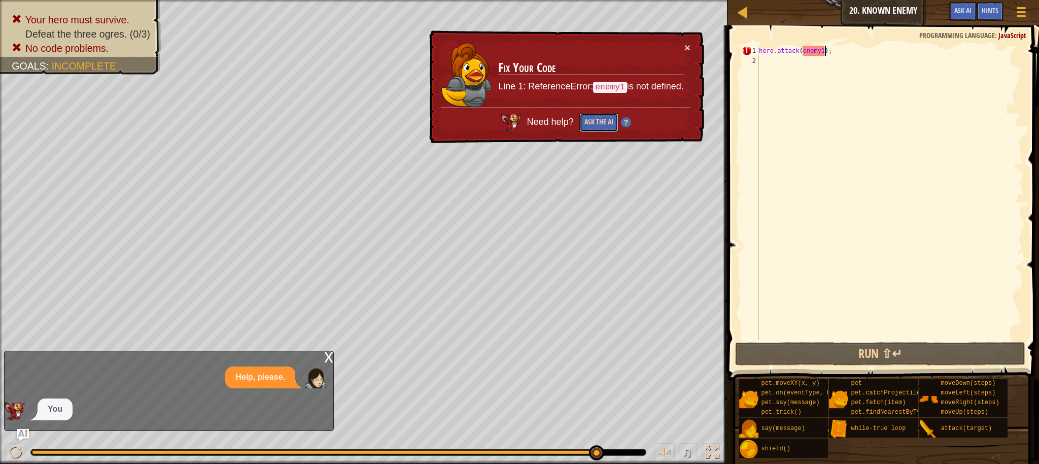
click at [591, 119] on button "Ask the AI" at bounding box center [598, 122] width 39 height 19
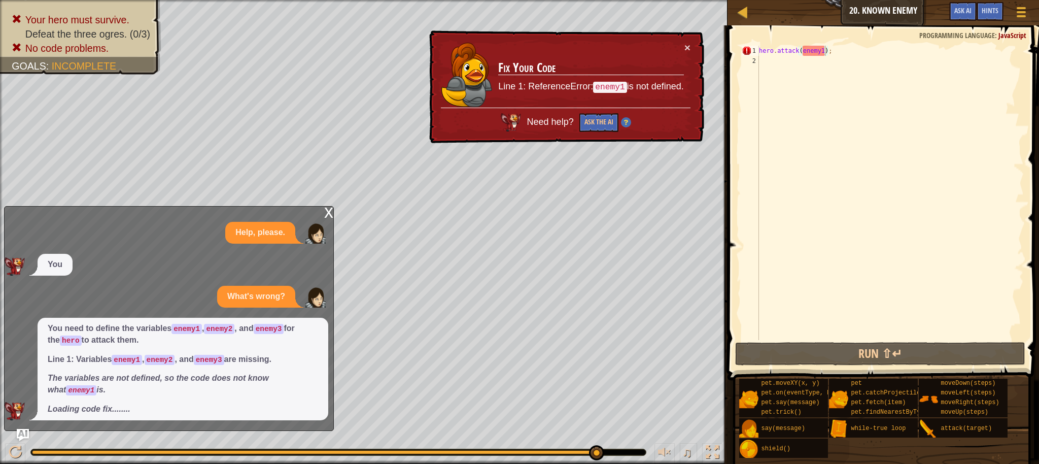
click at [625, 123] on img at bounding box center [626, 122] width 10 height 10
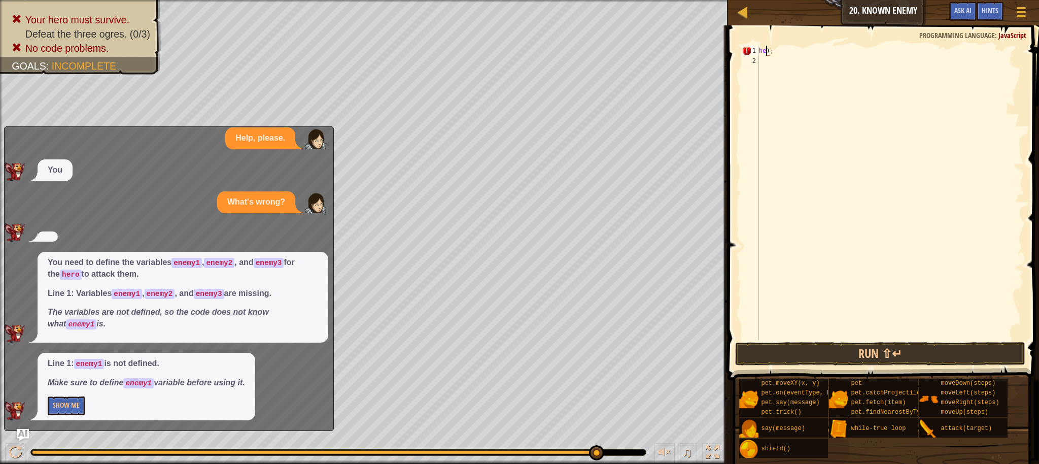
scroll to position [5, 0]
type textarea ")"
type textarea "enemy1 = [PERSON_NAME]"
click at [64, 411] on button "Show Me" at bounding box center [66, 405] width 37 height 19
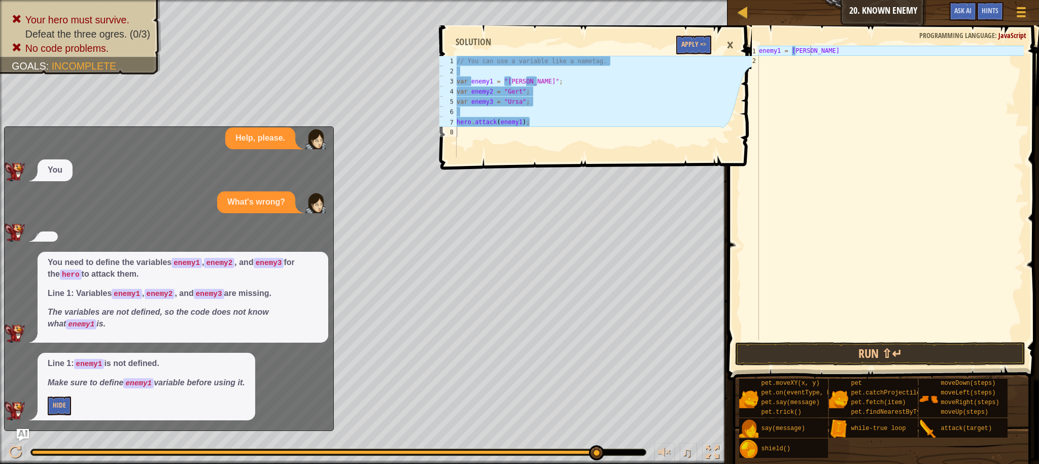
click at [760, 50] on div "enemy1 = [PERSON_NAME]" at bounding box center [890, 203] width 267 height 314
click at [796, 66] on div "enemy1 = [PERSON_NAME]" at bounding box center [890, 203] width 267 height 314
type textarea "var enemy1"
